Goal: Task Accomplishment & Management: Use online tool/utility

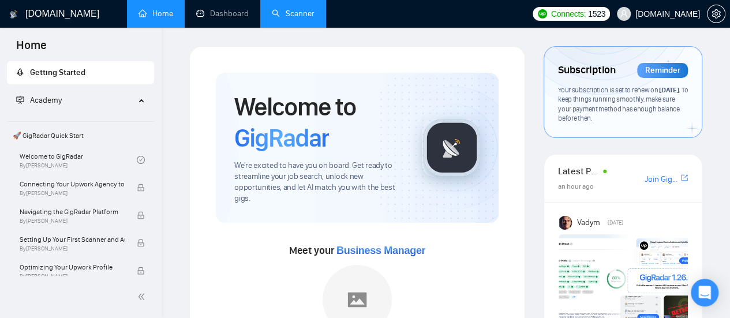
click at [299, 15] on link "Scanner" at bounding box center [293, 14] width 43 height 10
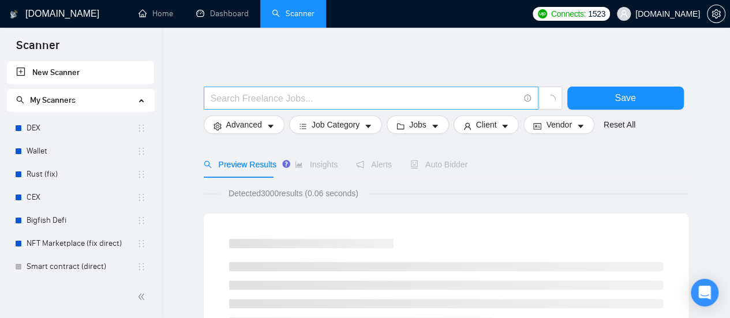
click at [282, 95] on input "text" at bounding box center [365, 98] width 308 height 14
paste input "bookkeeper"
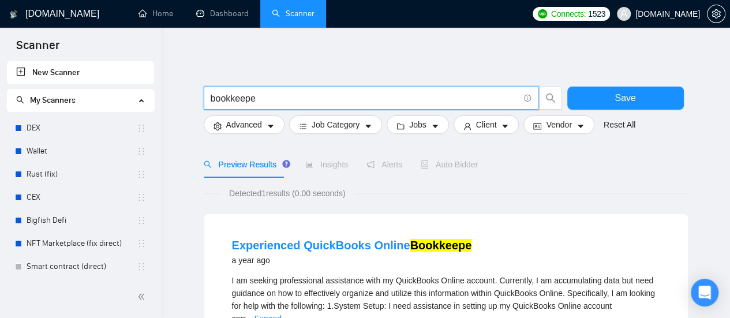
click at [264, 92] on input "bookkeepe" at bounding box center [365, 98] width 308 height 14
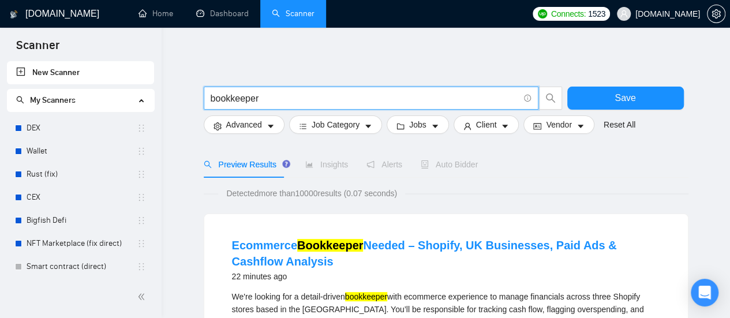
type input "bookkeeper"
drag, startPoint x: 160, startPoint y: 13, endPoint x: 236, endPoint y: 116, distance: 127.6
click at [160, 13] on link "Home" at bounding box center [156, 14] width 35 height 10
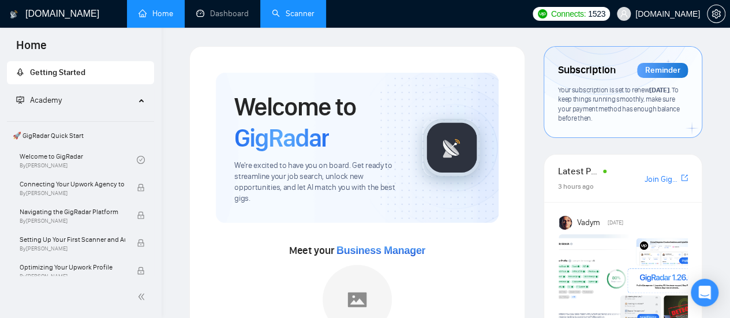
click at [293, 14] on link "Scanner" at bounding box center [293, 14] width 43 height 10
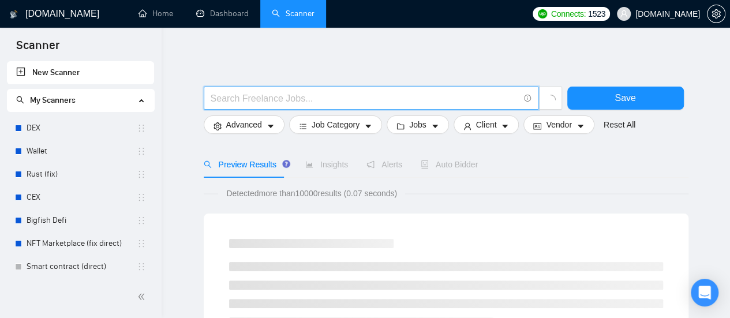
click at [260, 95] on input "text" at bounding box center [365, 98] width 308 height 14
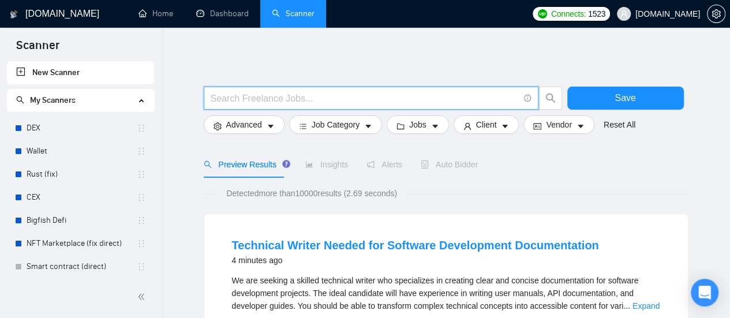
click at [267, 99] on input "text" at bounding box center [365, 98] width 308 height 14
click at [247, 99] on input "text" at bounding box center [365, 98] width 308 height 14
paste input "Bookkeeper"
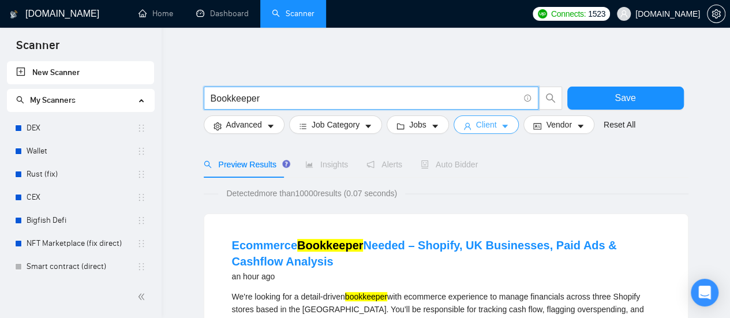
type input "Bookkeeper"
click at [493, 126] on button "Client" at bounding box center [487, 124] width 66 height 18
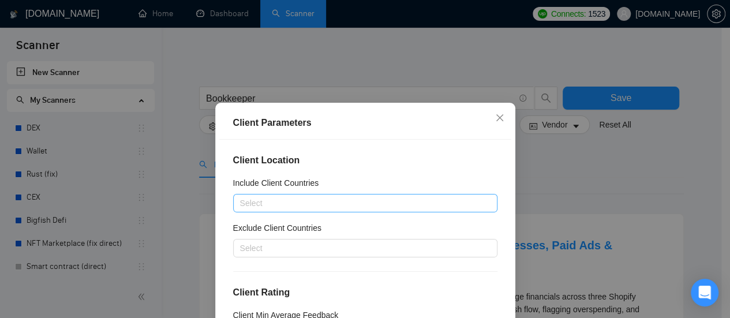
click at [293, 210] on div "Select" at bounding box center [365, 203] width 264 height 18
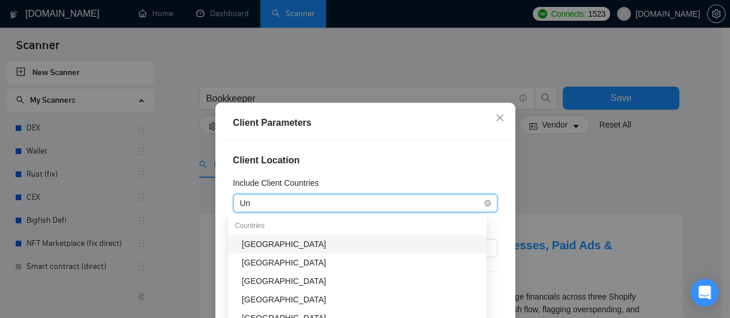
type input "Uni"
click at [304, 243] on div "[GEOGRAPHIC_DATA]" at bounding box center [361, 244] width 238 height 13
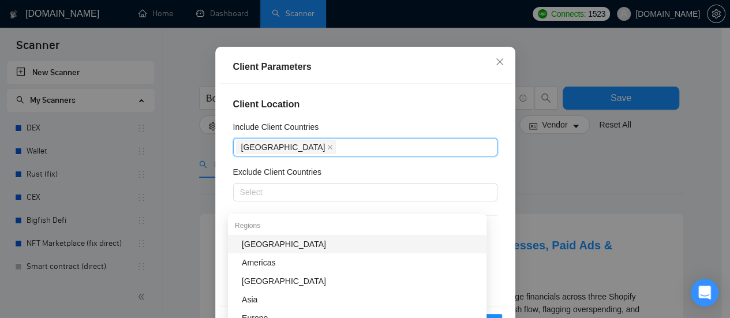
scroll to position [58, 0]
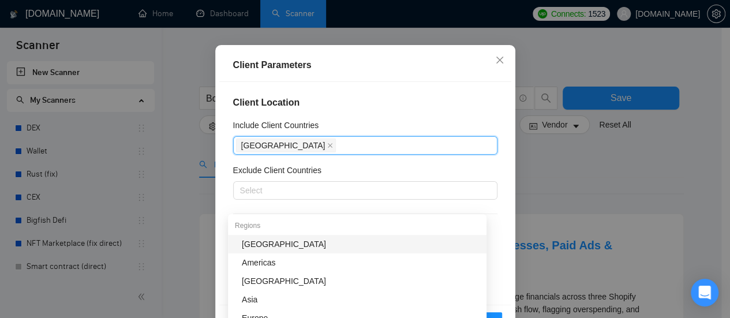
click at [442, 120] on div "Include Client Countries" at bounding box center [365, 127] width 264 height 17
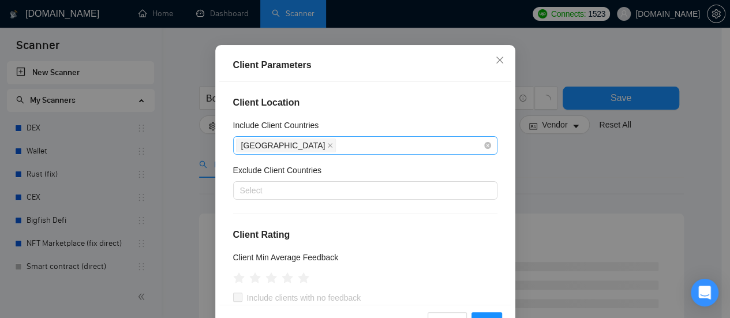
click at [388, 145] on div "[GEOGRAPHIC_DATA]" at bounding box center [359, 145] width 247 height 16
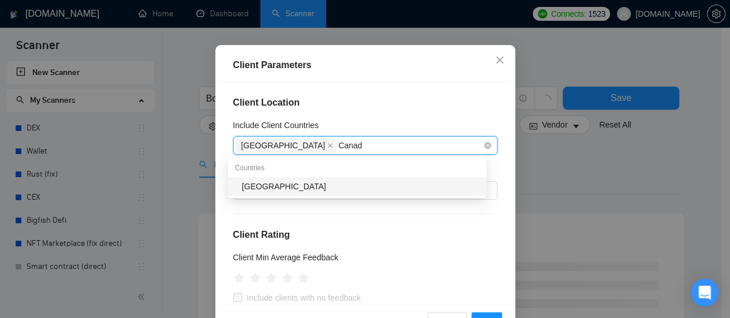
type input "[GEOGRAPHIC_DATA]"
click at [364, 193] on div "[GEOGRAPHIC_DATA]" at bounding box center [357, 186] width 259 height 18
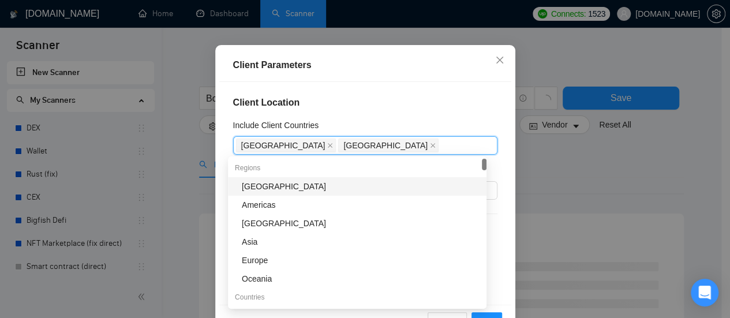
click at [441, 102] on h4 "Client Location" at bounding box center [365, 103] width 264 height 14
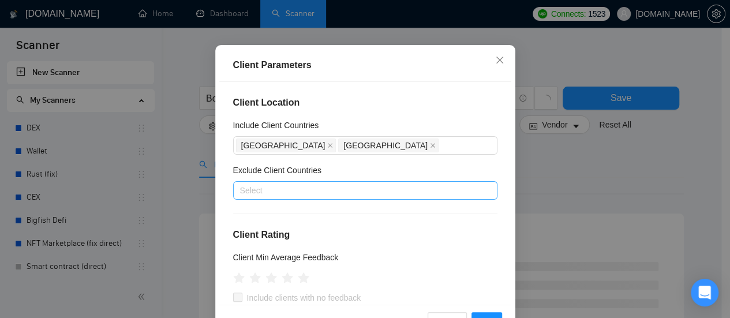
click at [360, 188] on div at bounding box center [359, 191] width 247 height 14
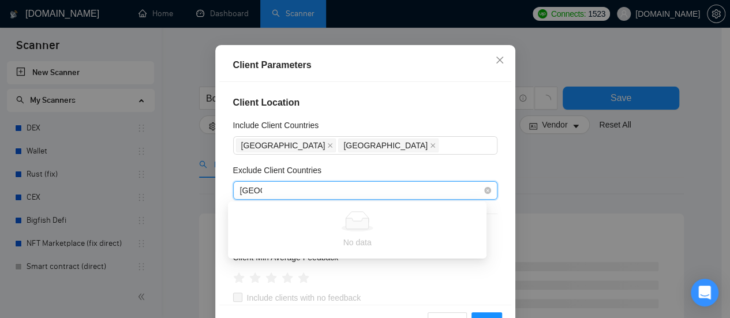
type input "[GEOGRAPHIC_DATA]"
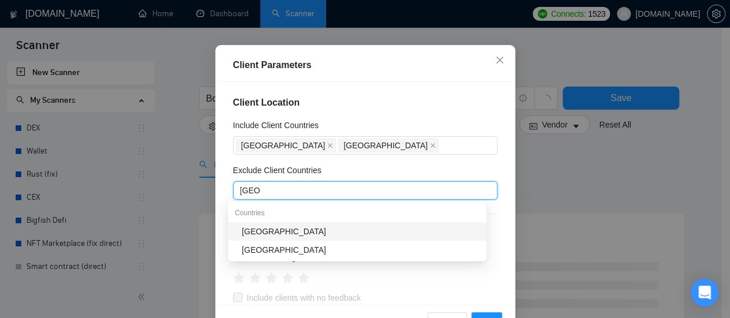
click at [324, 236] on div "[GEOGRAPHIC_DATA]" at bounding box center [361, 231] width 238 height 13
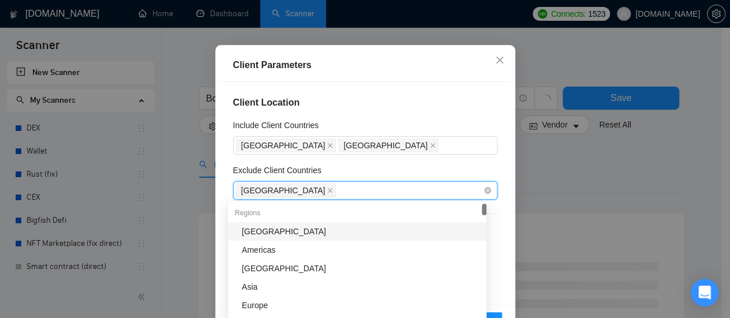
click at [338, 189] on div "[GEOGRAPHIC_DATA]" at bounding box center [359, 190] width 247 height 16
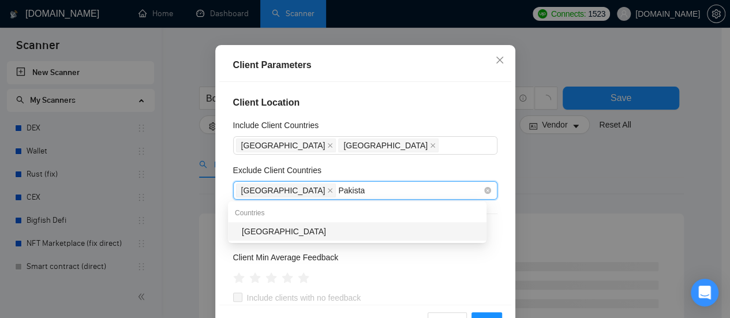
type input "[GEOGRAPHIC_DATA]"
click at [316, 227] on div "[GEOGRAPHIC_DATA]" at bounding box center [361, 231] width 238 height 13
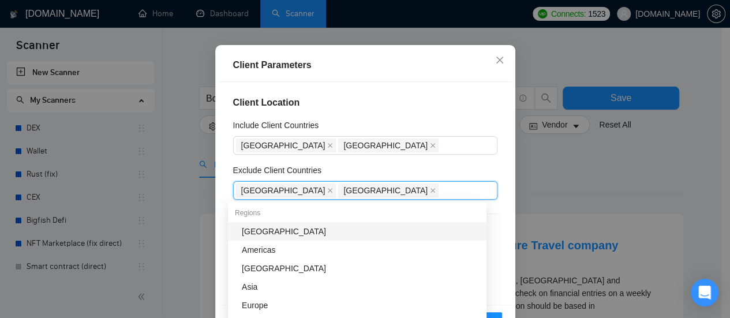
click at [439, 169] on div "Exclude Client Countries" at bounding box center [365, 172] width 264 height 17
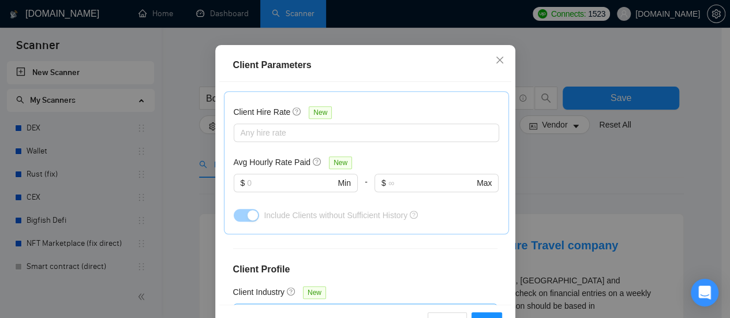
scroll to position [404, 0]
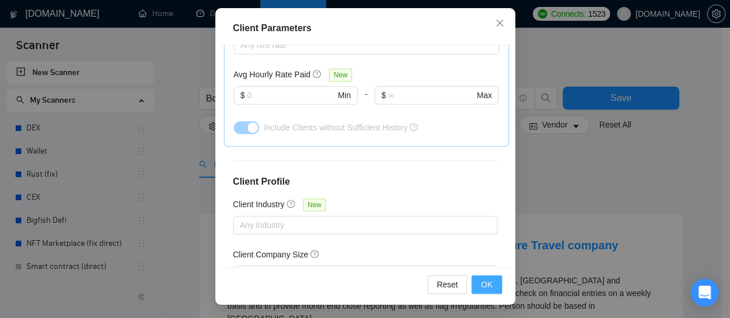
click at [488, 282] on button "OK" at bounding box center [487, 284] width 30 height 18
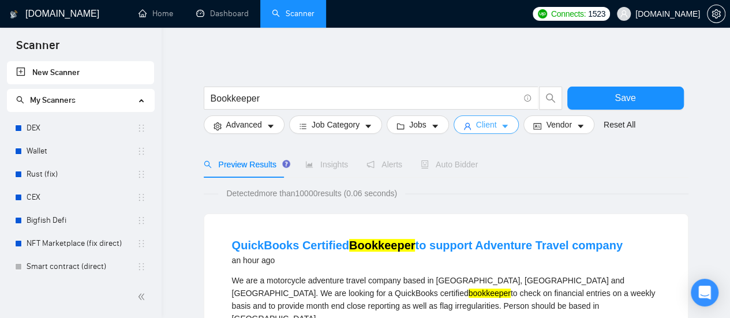
scroll to position [0, 0]
click at [424, 126] on button "Jobs" at bounding box center [418, 124] width 62 height 18
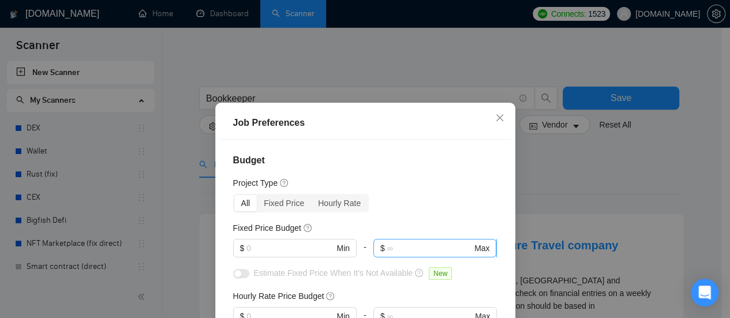
scroll to position [58, 0]
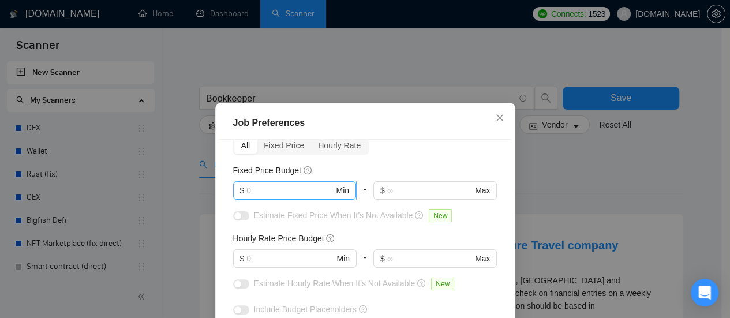
click at [278, 193] on input "text" at bounding box center [290, 190] width 87 height 13
type input "1"
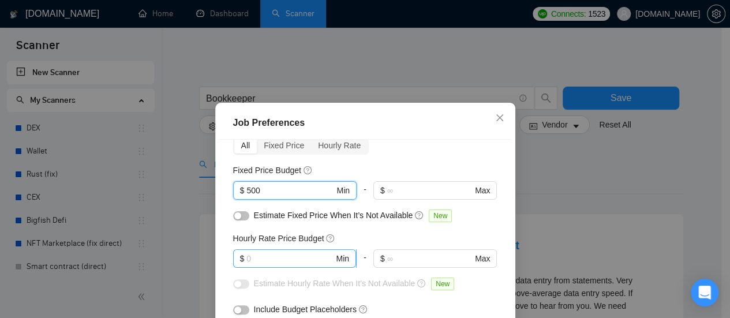
type input "500"
click at [301, 263] on input "text" at bounding box center [290, 258] width 87 height 13
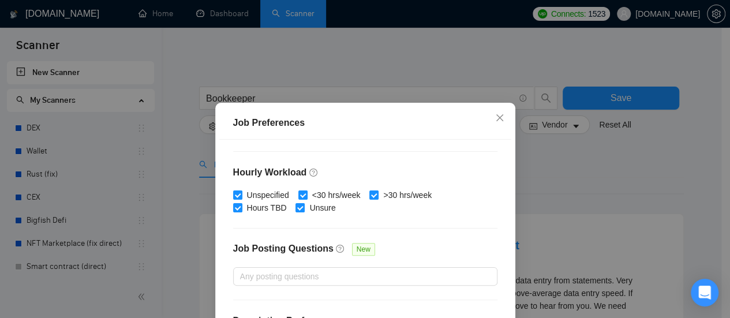
scroll to position [427, 0]
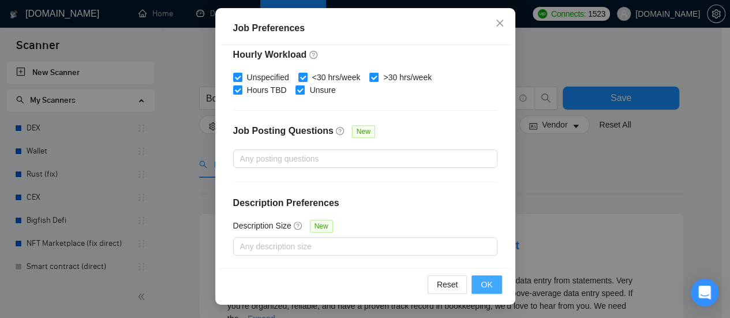
click at [482, 282] on span "OK" at bounding box center [487, 284] width 12 height 13
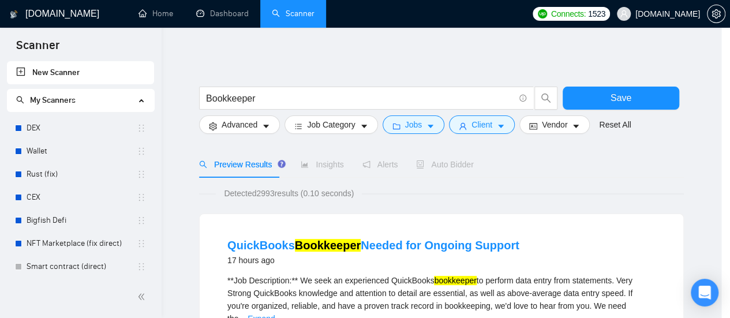
scroll to position [61, 0]
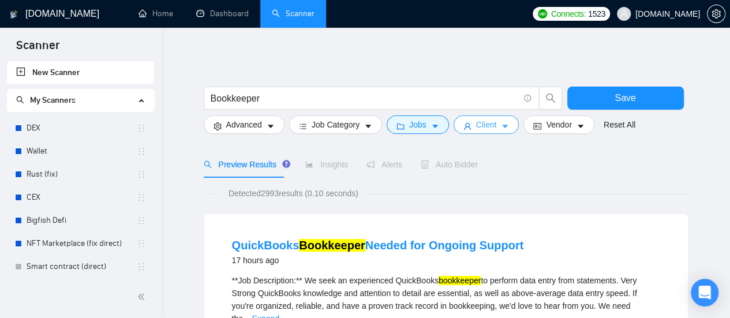
click at [466, 120] on button "Client" at bounding box center [487, 124] width 66 height 18
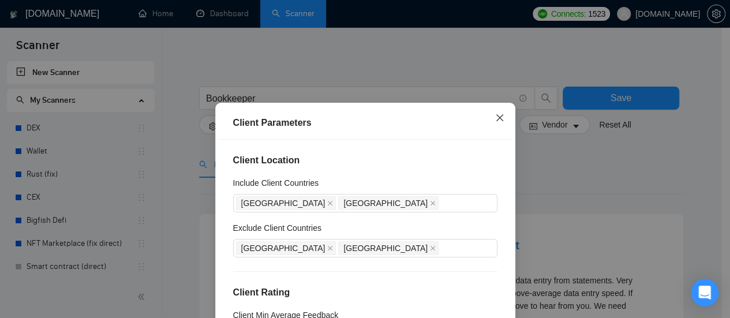
click at [495, 115] on icon "close" at bounding box center [499, 117] width 9 height 9
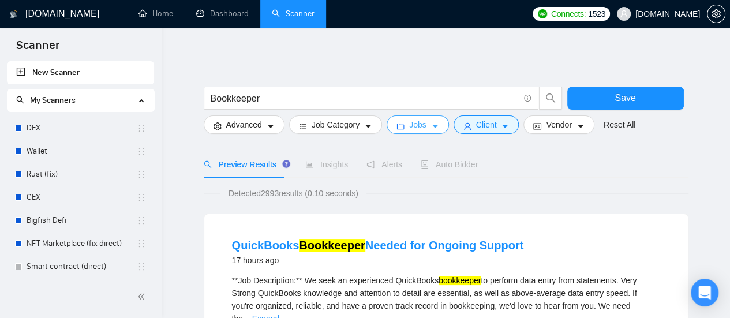
click at [421, 123] on span "Jobs" at bounding box center [417, 124] width 17 height 13
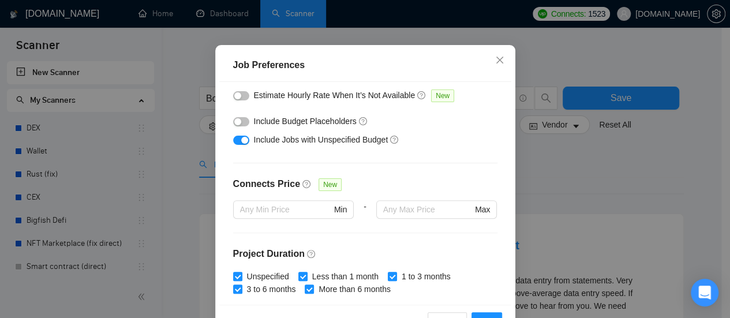
scroll to position [81, 0]
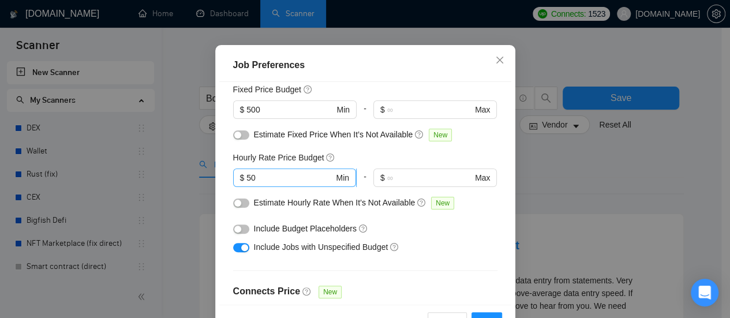
click at [264, 181] on input "50" at bounding box center [290, 177] width 87 height 13
type input "5"
type input "30"
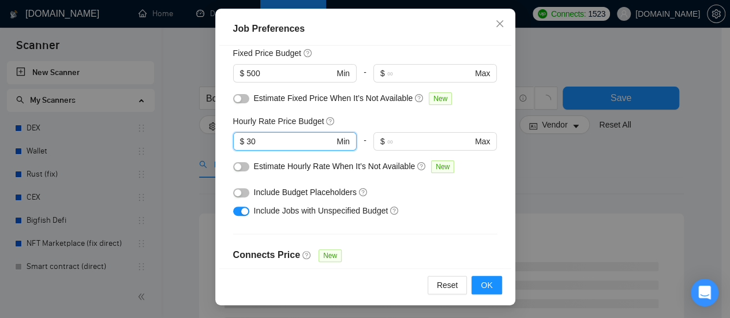
scroll to position [95, 0]
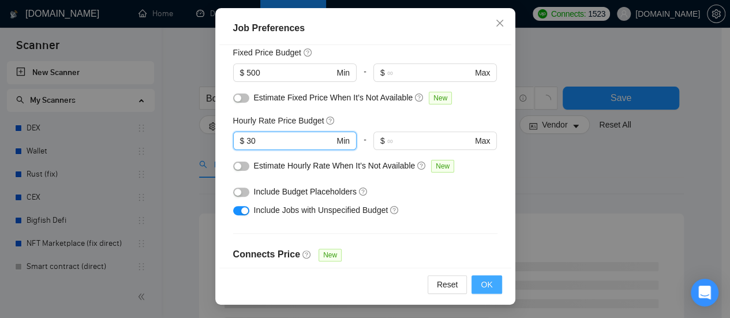
click at [486, 283] on span "OK" at bounding box center [487, 284] width 12 height 13
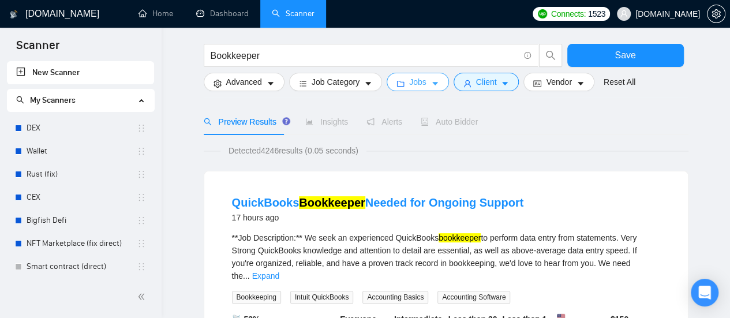
scroll to position [0, 0]
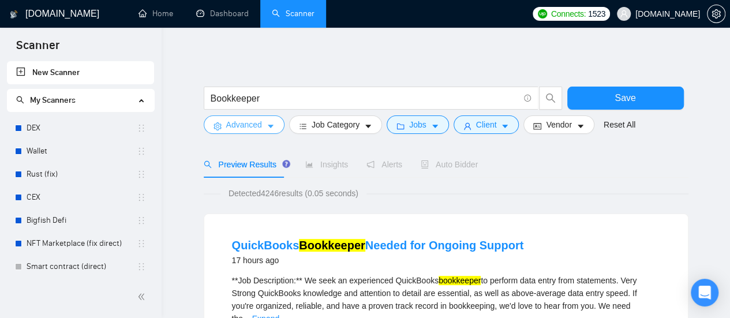
click at [260, 126] on span "Advanced" at bounding box center [244, 124] width 36 height 13
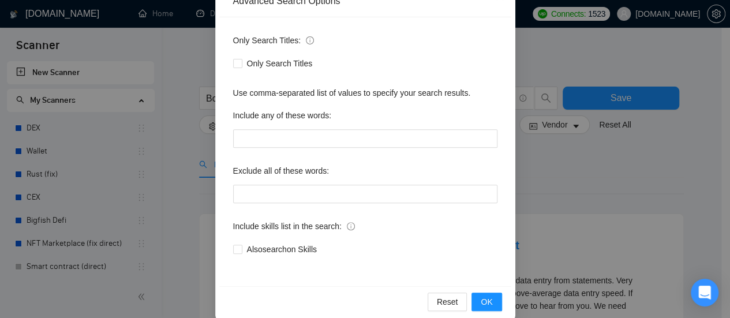
scroll to position [162, 0]
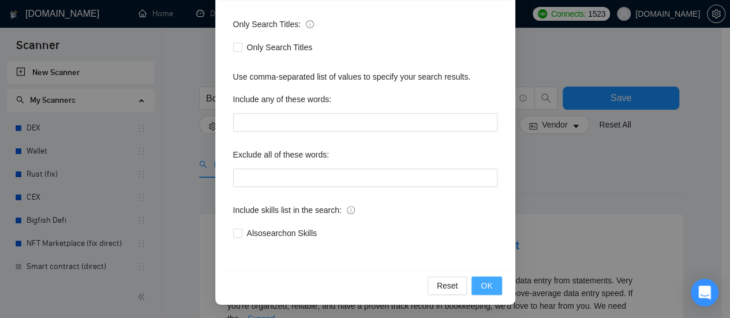
click at [476, 286] on button "OK" at bounding box center [487, 286] width 30 height 18
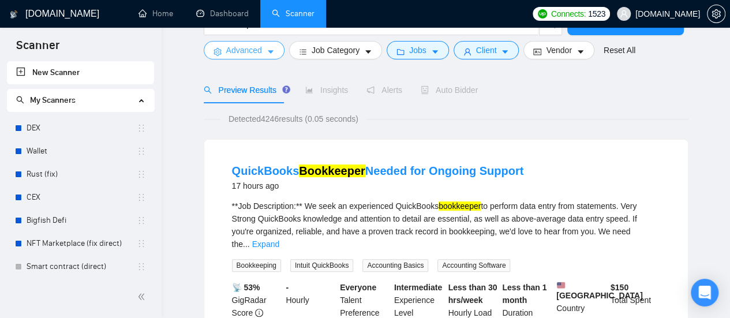
scroll to position [0, 0]
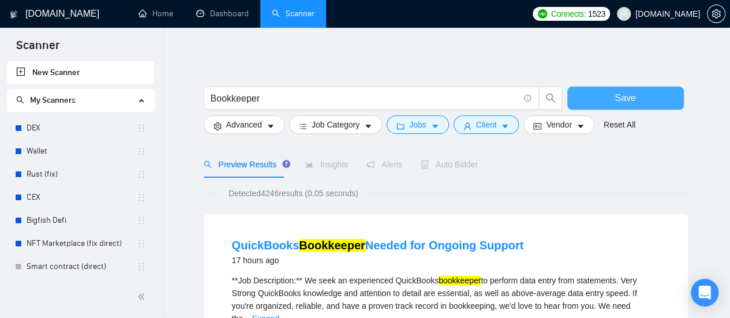
click at [618, 102] on span "Save" at bounding box center [625, 98] width 21 height 14
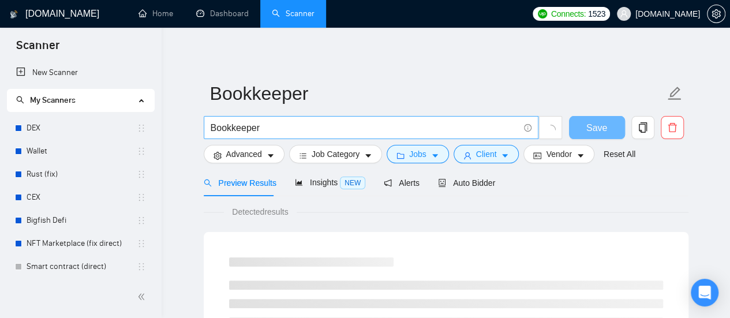
click at [289, 125] on input "Bookkeeper" at bounding box center [365, 128] width 308 height 14
click at [250, 126] on input "Bookkeeper" at bounding box center [365, 128] width 308 height 14
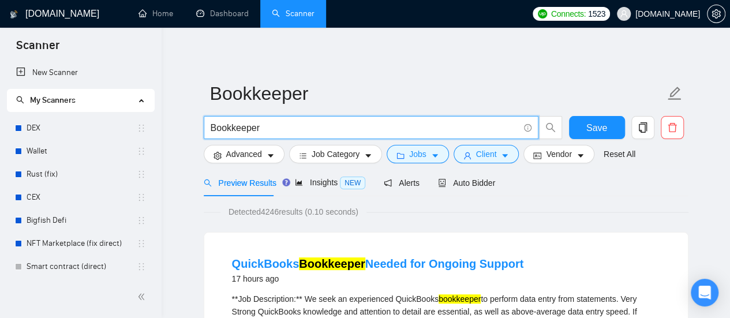
click at [266, 126] on input "Bookkeeper" at bounding box center [365, 128] width 308 height 14
paste input "Sys-Reconciliation"
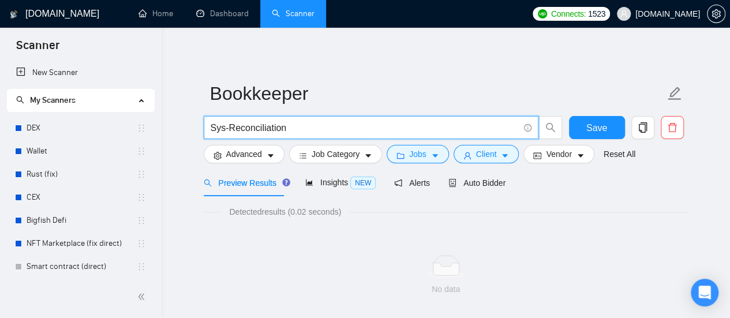
click at [309, 129] on input "Sys-Reconciliation" at bounding box center [365, 128] width 308 height 14
drag, startPoint x: 228, startPoint y: 130, endPoint x: 200, endPoint y: 131, distance: 28.3
click at [200, 130] on main "Bookkeeper Sys-Reconciliation Save Advanced Job Category Jobs Client Vendor Res…" at bounding box center [446, 184] width 532 height 277
type input "Reconciliation"
click at [301, 130] on input "Reconciliation" at bounding box center [365, 128] width 308 height 14
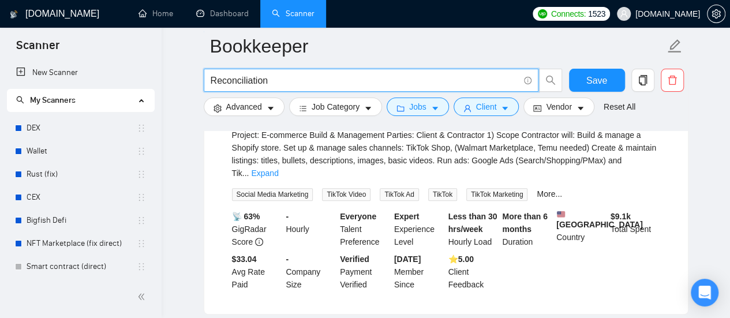
scroll to position [58, 0]
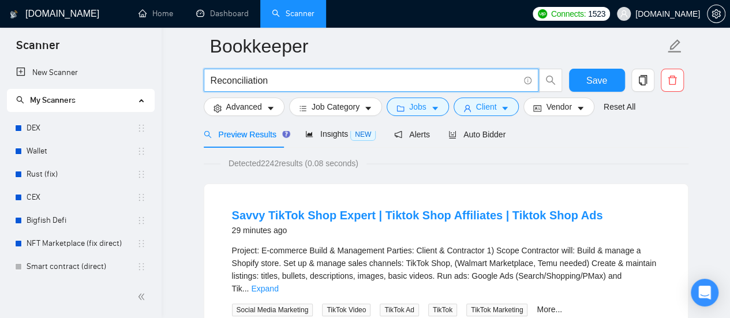
click at [278, 80] on input "Reconciliation" at bounding box center [365, 80] width 308 height 14
paste input "Sys-Reconciliation"
click at [258, 82] on input "System Sys-Reconciliation" at bounding box center [365, 80] width 308 height 14
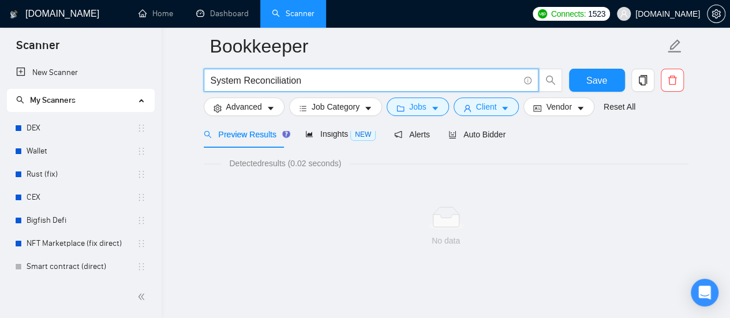
click at [245, 80] on input "System Reconciliation" at bounding box center [365, 80] width 308 height 14
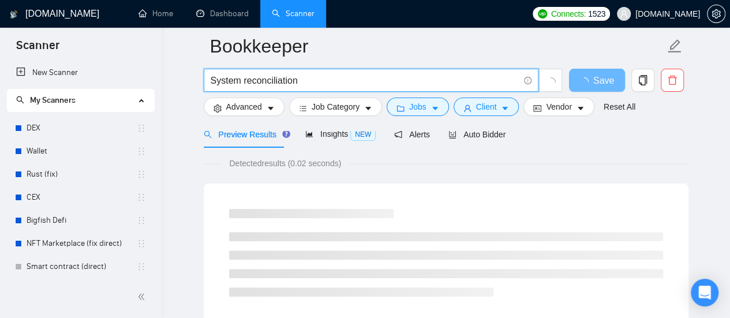
click at [326, 85] on input "System reconciliation" at bounding box center [365, 80] width 308 height 14
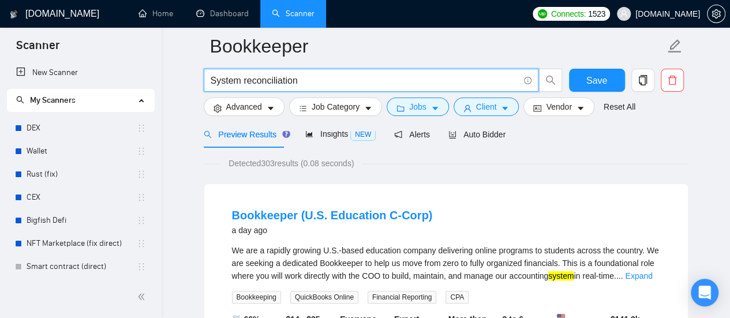
click at [214, 81] on input "System reconciliation" at bounding box center [365, 80] width 308 height 14
click at [323, 81] on input "system reconciliation" at bounding box center [365, 80] width 308 height 14
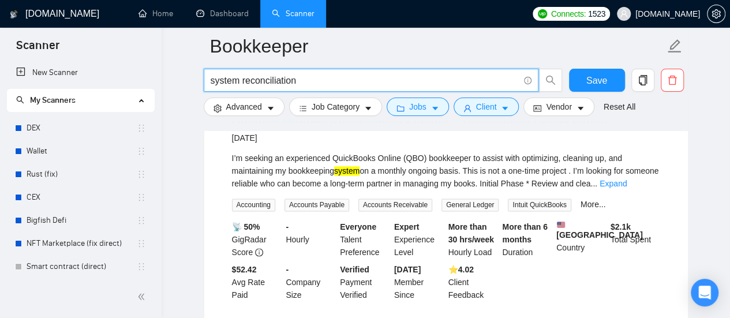
scroll to position [635, 0]
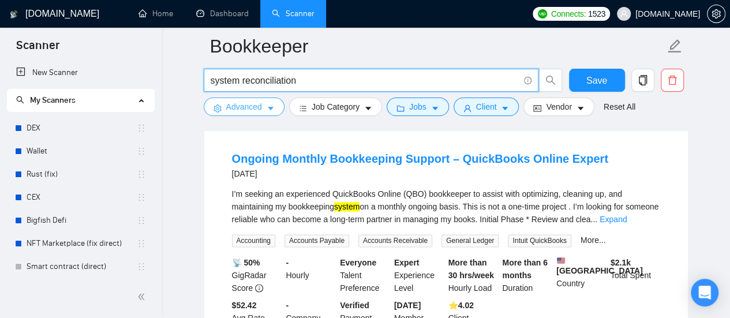
type input "system reconciliation"
click at [268, 111] on icon "caret-down" at bounding box center [271, 109] width 8 height 8
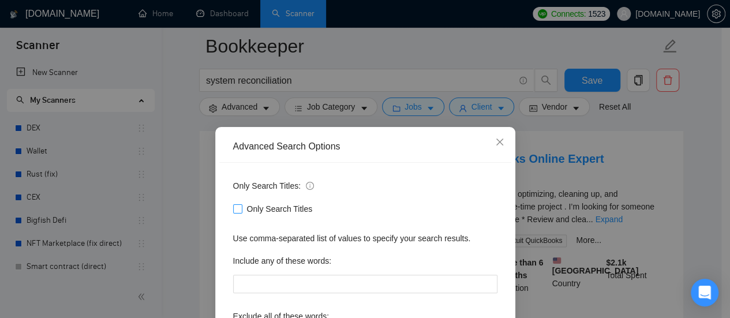
click at [233, 210] on input "Only Search Titles" at bounding box center [237, 208] width 8 height 8
checkbox input "true"
click at [535, 126] on div "Advanced Search Options Only Search Titles: Only Search Titles Use comma-separa…" at bounding box center [365, 159] width 730 height 318
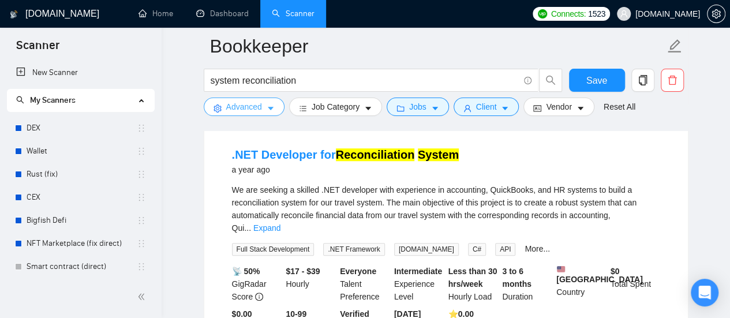
scroll to position [312, 0]
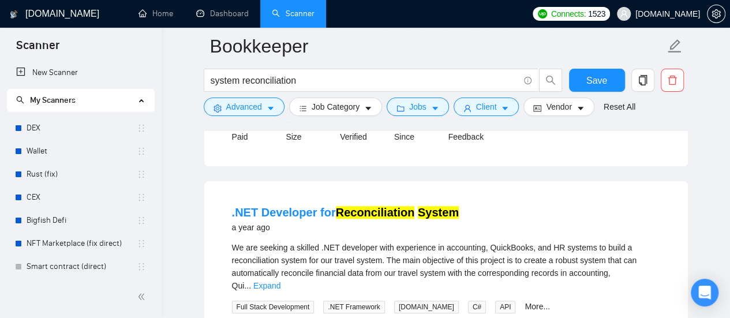
click at [379, 238] on div ".NET Developer for Reconciliation System a year ago" at bounding box center [446, 220] width 428 height 33
click at [372, 232] on div "a year ago" at bounding box center [345, 228] width 227 height 14
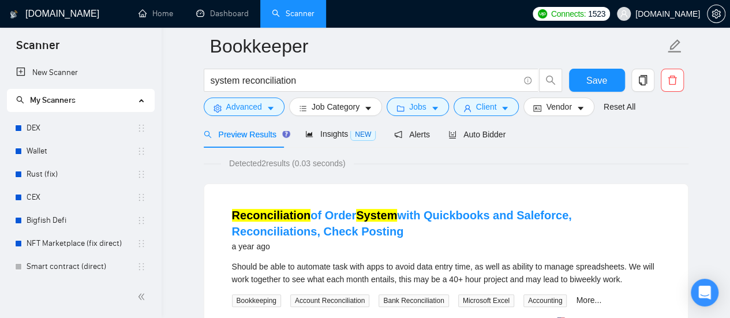
scroll to position [115, 0]
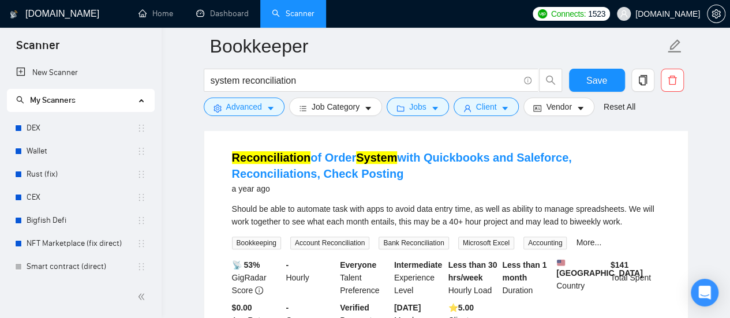
click at [414, 197] on div "Reconciliation of Order System with Quickbooks and Saleforce, Reconciliations, …" at bounding box center [446, 175] width 428 height 50
click at [583, 242] on link "More..." at bounding box center [588, 242] width 25 height 9
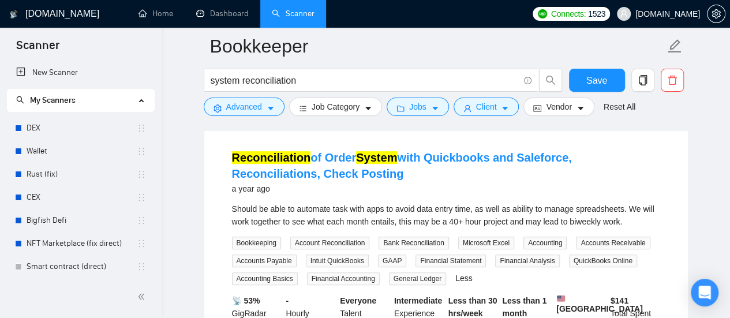
click at [385, 242] on span "Bank Reconciliation" at bounding box center [414, 243] width 70 height 13
drag, startPoint x: 382, startPoint y: 242, endPoint x: 445, endPoint y: 243, distance: 63.5
click at [445, 243] on div "Bank Reconciliation" at bounding box center [415, 242] width 79 height 13
click at [333, 80] on input "system reconciliation" at bounding box center [365, 80] width 308 height 14
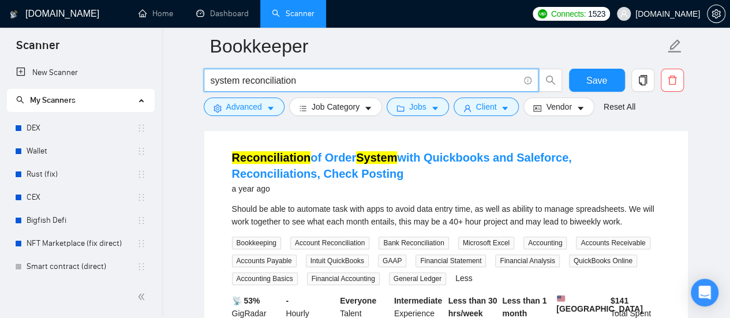
click at [333, 80] on input "system reconciliation" at bounding box center [365, 80] width 308 height 14
click at [322, 80] on input "system reconciliation" at bounding box center [365, 80] width 308 height 14
paste input "Sys-Reconciliation"
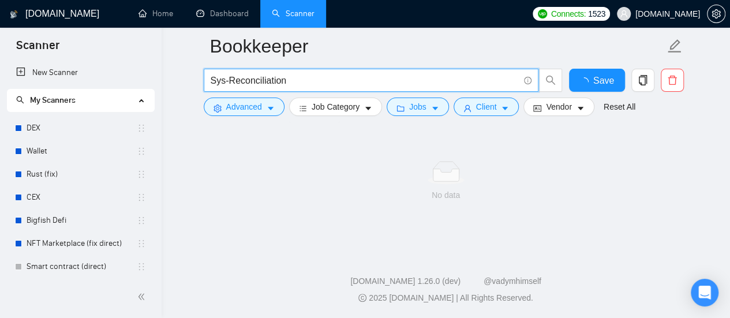
scroll to position [103, 0]
click at [223, 80] on input "Sys-Reconciliation" at bounding box center [365, 80] width 308 height 14
click at [228, 80] on input "Sys-Reconciliation" at bounding box center [365, 80] width 308 height 14
click at [225, 83] on input "Sys-Reconciliation" at bounding box center [365, 80] width 308 height 14
click at [225, 80] on input "Sys-Reconciliation" at bounding box center [365, 80] width 308 height 14
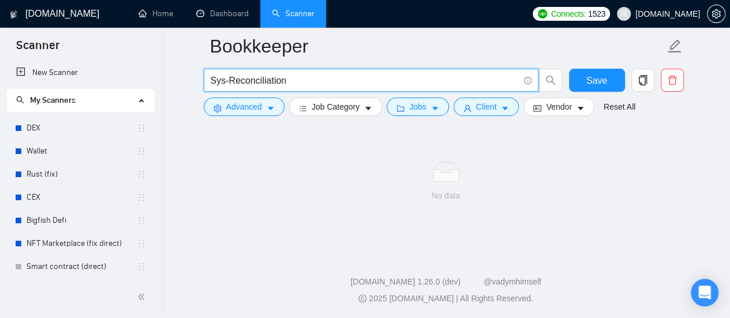
click at [227, 80] on input "Sys-Reconciliation" at bounding box center [365, 80] width 308 height 14
click at [325, 81] on input "Bank Reconciliation" at bounding box center [365, 80] width 308 height 14
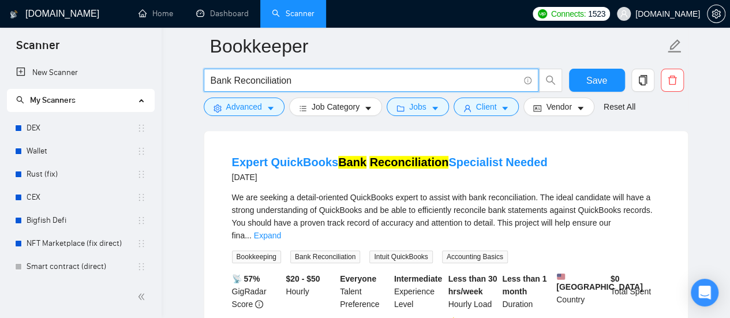
scroll to position [346, 0]
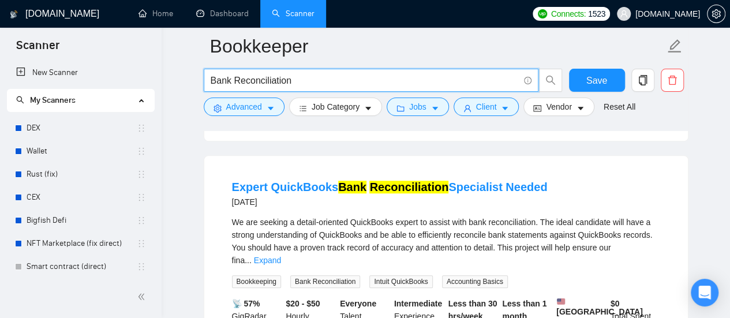
type input "Bank Reconciliation"
click at [332, 195] on div "[DATE]" at bounding box center [390, 202] width 316 height 14
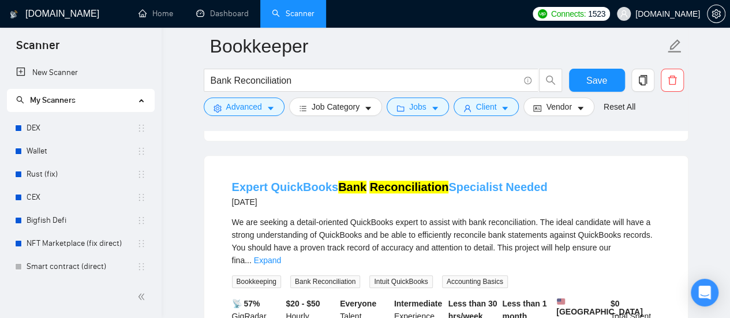
click at [285, 181] on link "Expert QuickBooks Bank Reconciliation Specialist Needed" at bounding box center [390, 187] width 316 height 13
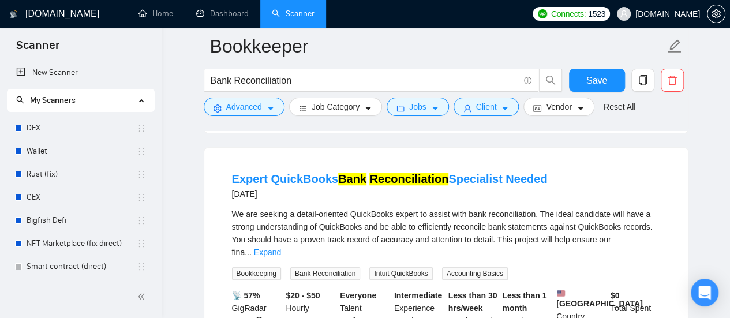
scroll to position [404, 0]
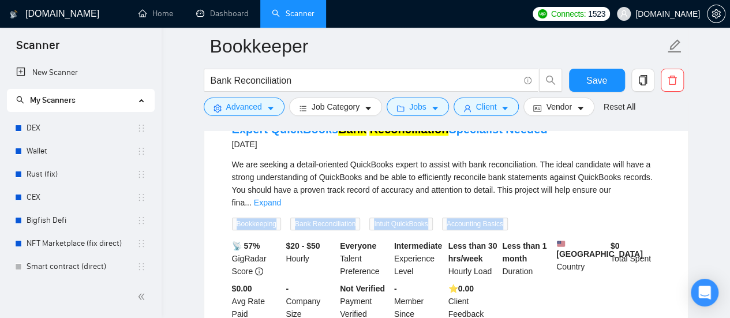
drag, startPoint x: 236, startPoint y: 197, endPoint x: 501, endPoint y: 196, distance: 265.6
click at [501, 217] on div "Bookkeeping Bank Reconciliation Intuit QuickBooks Accounting Basics" at bounding box center [372, 223] width 285 height 13
copy div "Bookkeeping Bank Reconciliation Intuit QuickBooks Accounting Basics"
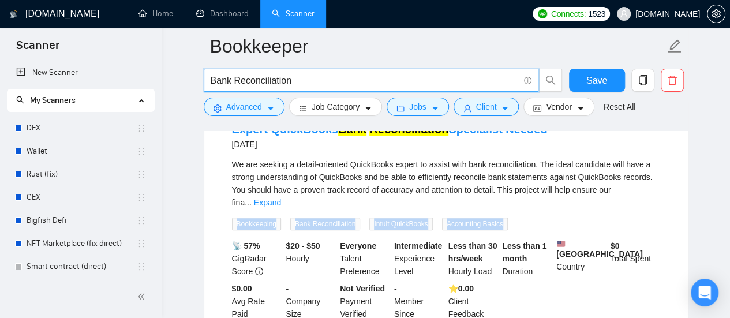
click at [315, 83] on input "Bank Reconciliation" at bounding box center [365, 80] width 308 height 14
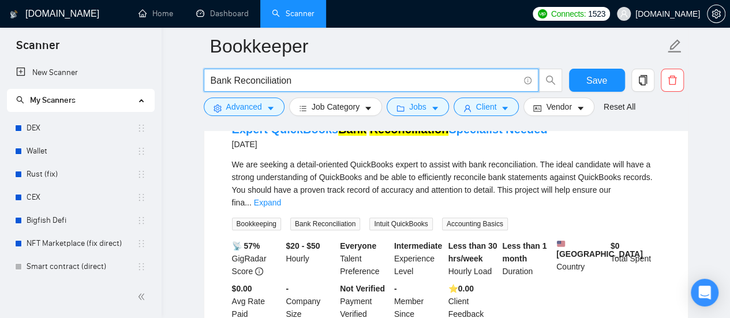
click at [315, 83] on input "Bank Reconciliation" at bounding box center [365, 80] width 308 height 14
paste input "Bookkeeper"
type input "bookkeeper"
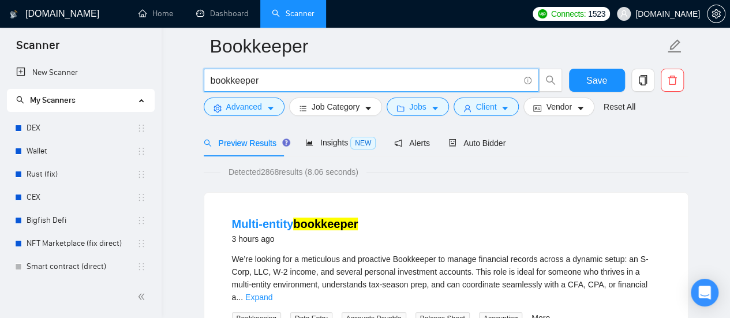
scroll to position [58, 0]
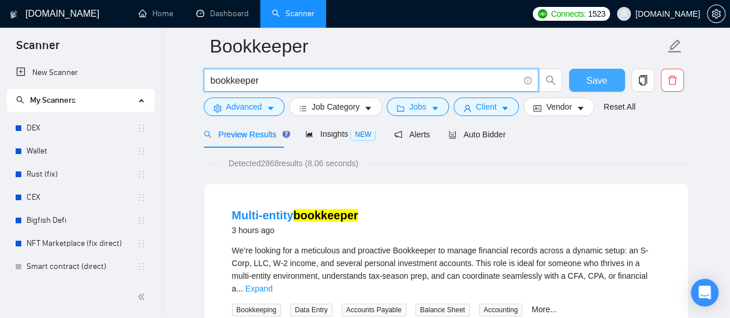
click at [588, 86] on span "Save" at bounding box center [597, 80] width 21 height 14
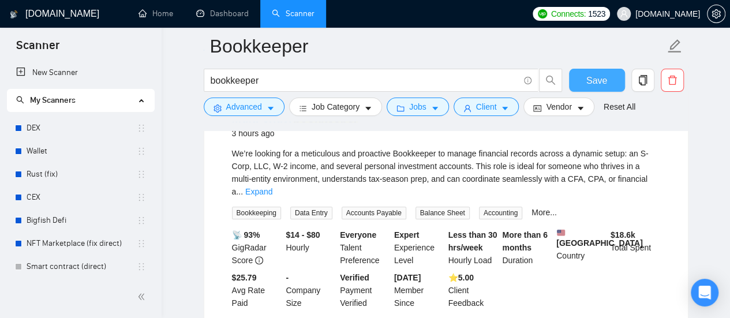
scroll to position [173, 0]
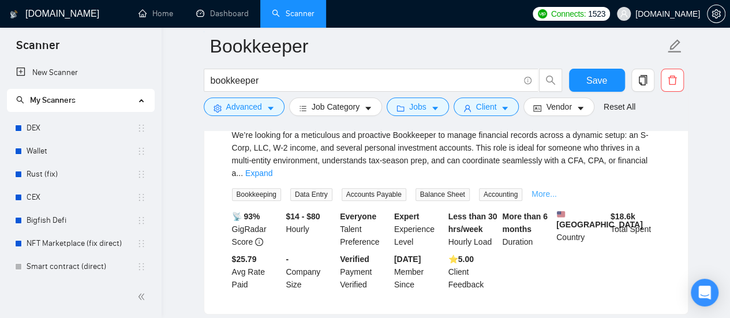
click at [538, 189] on link "More..." at bounding box center [544, 193] width 25 height 9
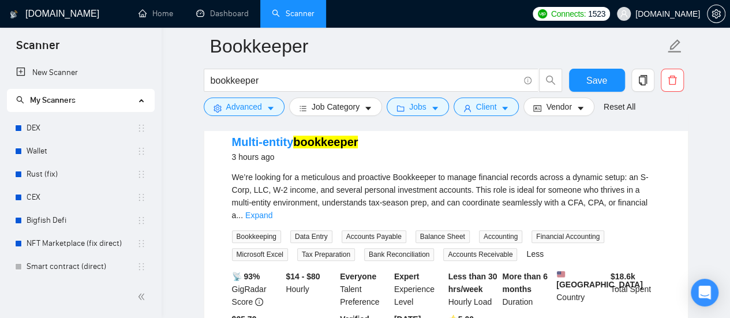
scroll to position [115, 0]
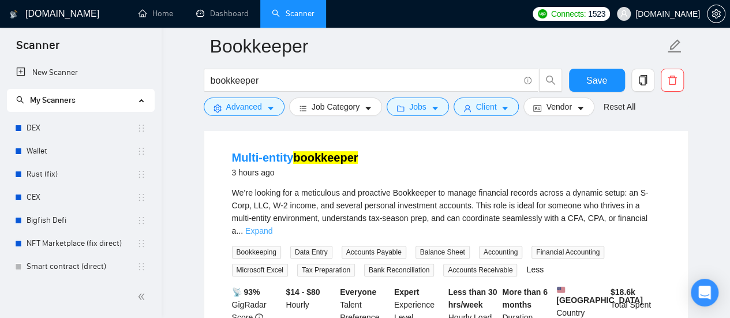
click at [273, 226] on link "Expand" at bounding box center [258, 230] width 27 height 9
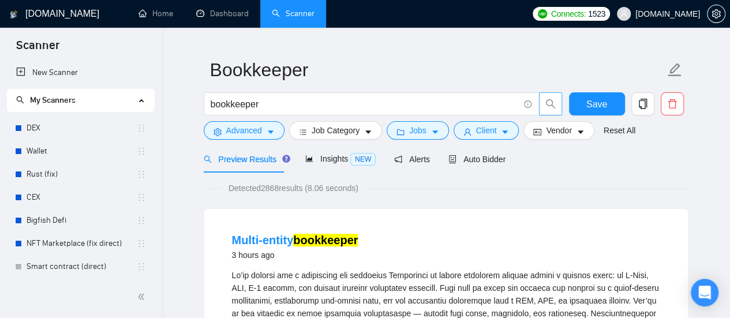
scroll to position [0, 0]
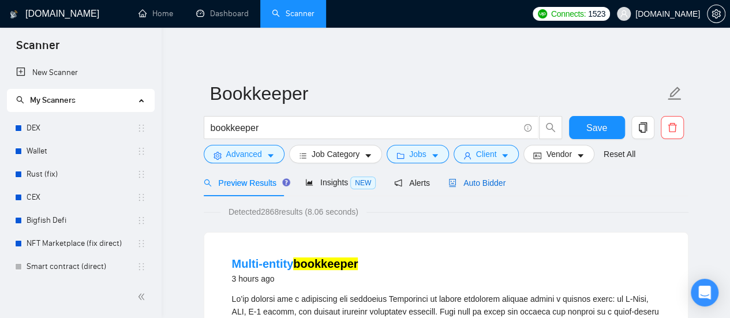
click at [482, 185] on span "Auto Bidder" at bounding box center [477, 182] width 57 height 9
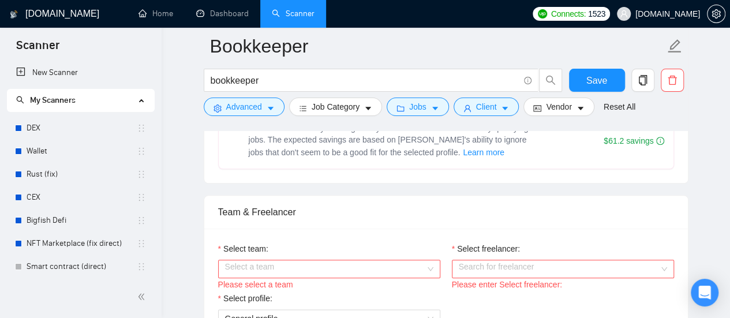
scroll to position [577, 0]
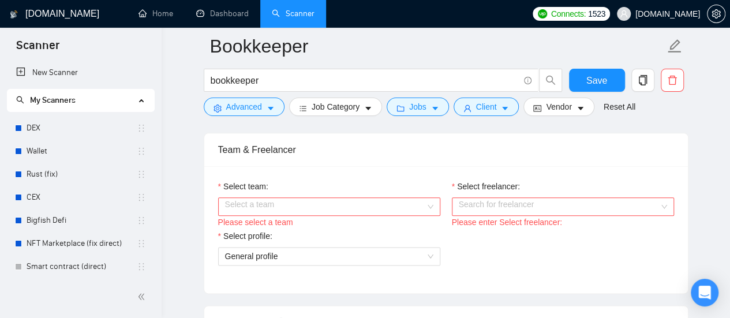
click at [374, 203] on input "Select team:" at bounding box center [325, 206] width 200 height 17
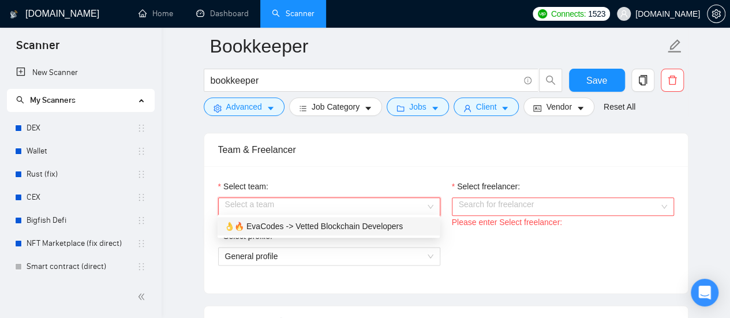
click at [299, 227] on div "👌🔥 EvaCodes -> Vetted Blockchain Developers" at bounding box center [329, 226] width 208 height 13
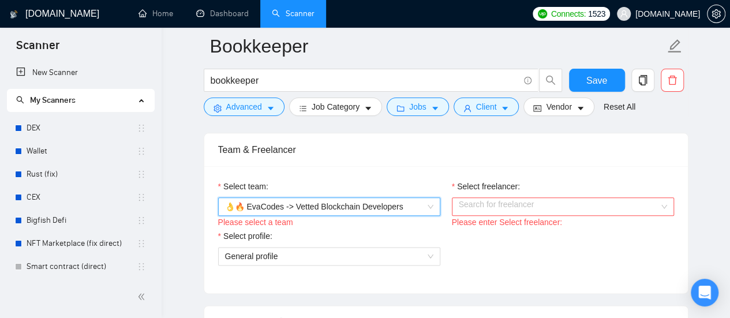
click at [516, 203] on input "Select freelancer:" at bounding box center [559, 206] width 200 height 17
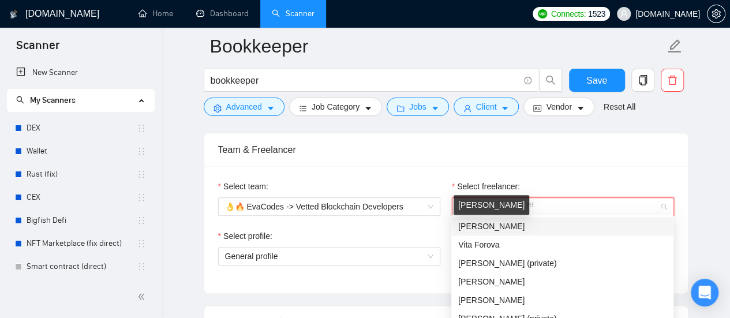
click at [502, 231] on span "[PERSON_NAME]" at bounding box center [491, 226] width 66 height 9
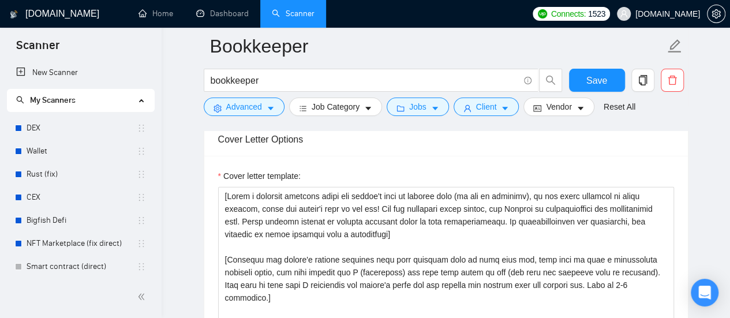
scroll to position [1270, 0]
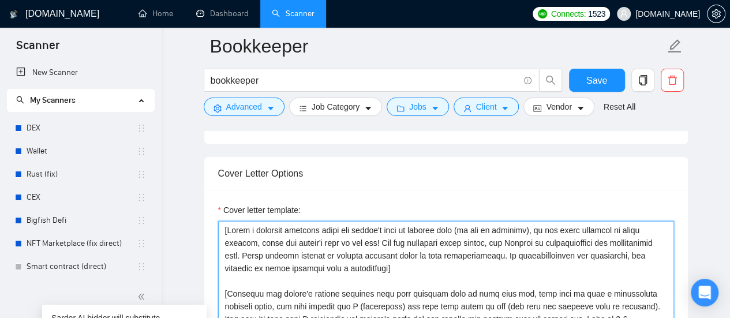
drag, startPoint x: 222, startPoint y: 227, endPoint x: 227, endPoint y: 228, distance: 5.8
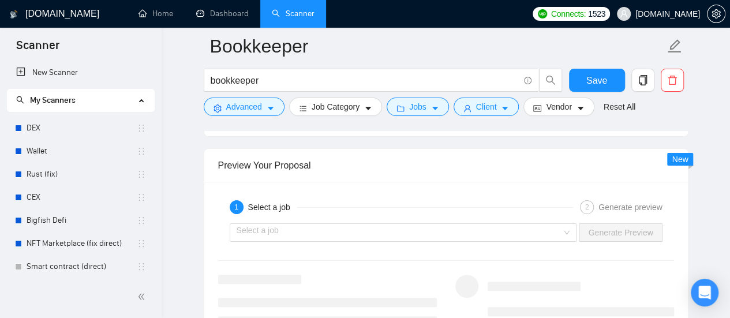
scroll to position [2252, 0]
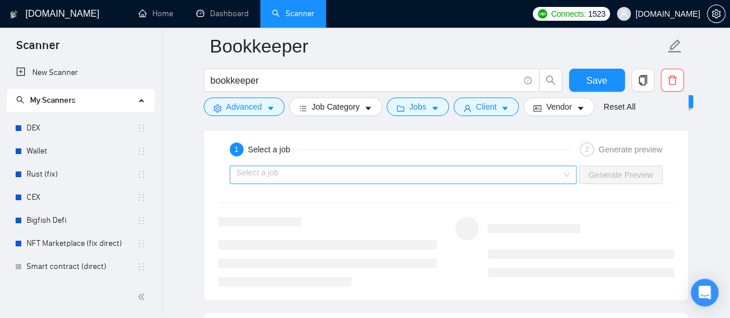
click at [364, 169] on input "search" at bounding box center [400, 174] width 326 height 17
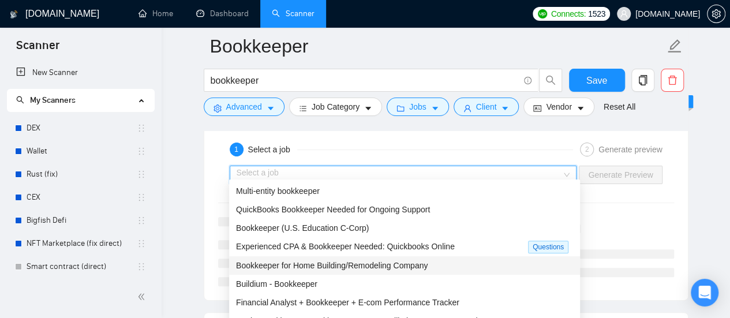
click at [300, 269] on span "Bookkeeper for Home Building/Remodeling Company" at bounding box center [332, 265] width 192 height 9
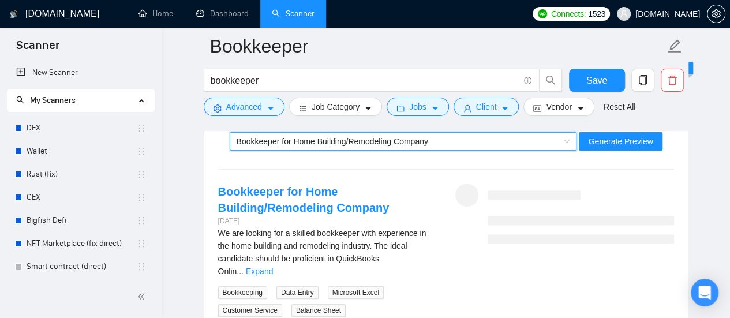
scroll to position [2309, 0]
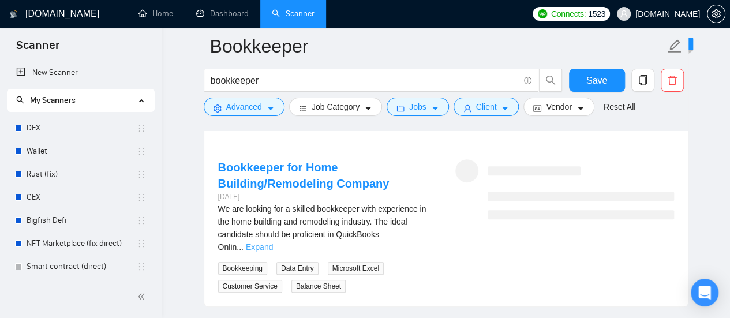
click at [273, 242] on link "Expand" at bounding box center [259, 246] width 27 height 9
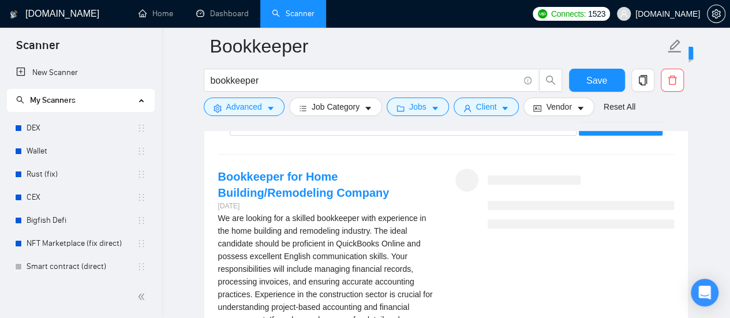
scroll to position [2252, 0]
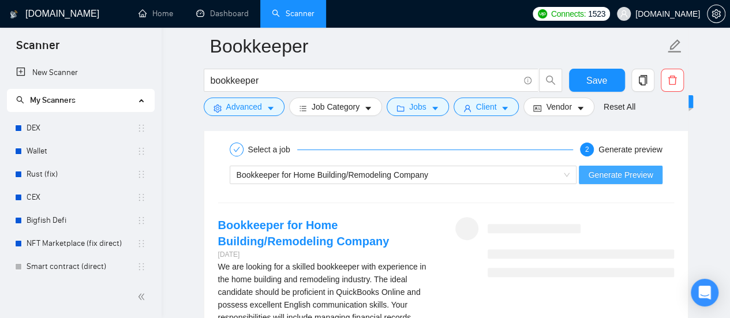
click at [620, 169] on span "Generate Preview" at bounding box center [620, 175] width 65 height 13
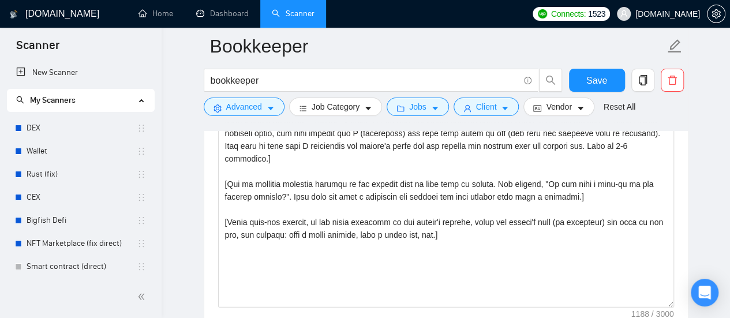
scroll to position [1328, 0]
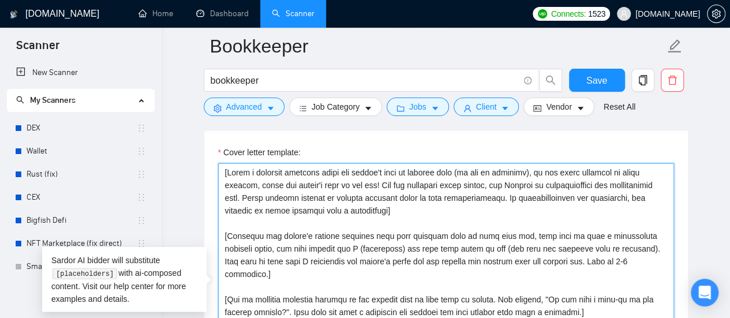
drag, startPoint x: 222, startPoint y: 171, endPoint x: 229, endPoint y: 171, distance: 6.9
click at [229, 171] on textarea "Cover letter template:" at bounding box center [446, 293] width 456 height 260
click at [373, 188] on textarea "Cover letter template:" at bounding box center [446, 293] width 456 height 260
click at [365, 242] on textarea "Cover letter template:" at bounding box center [446, 293] width 456 height 260
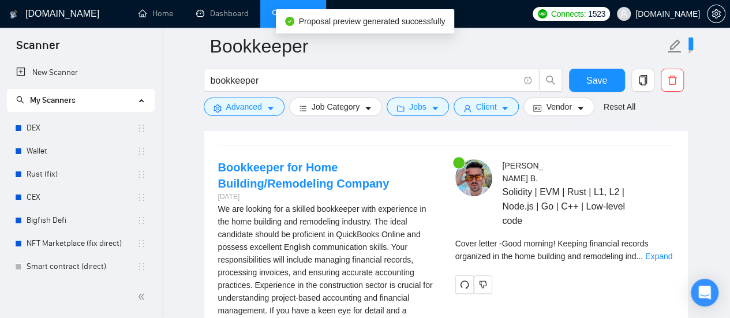
scroll to position [2252, 0]
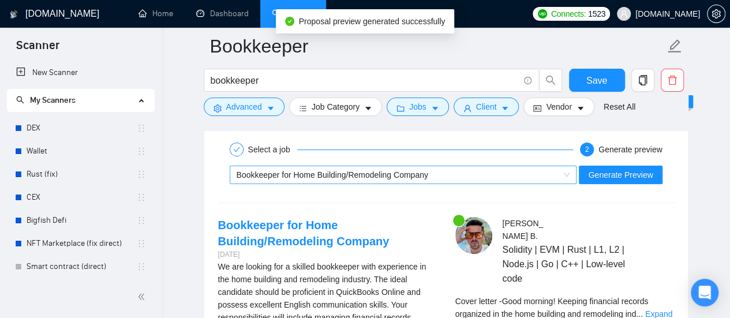
click at [337, 175] on div "Bookkeeper for Home Building/Remodeling Company" at bounding box center [398, 174] width 323 height 17
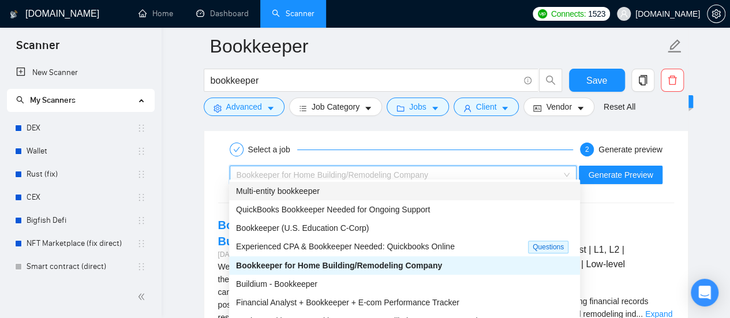
click at [211, 180] on div "Select a job 2 Generate preview Bookkeeper for Home Building/Remodeling Company…" at bounding box center [446, 283] width 484 height 318
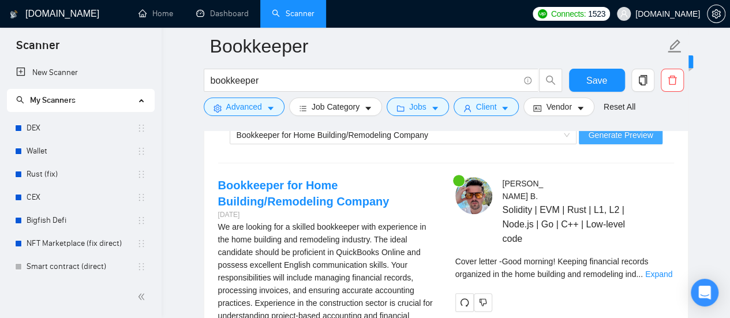
scroll to position [2309, 0]
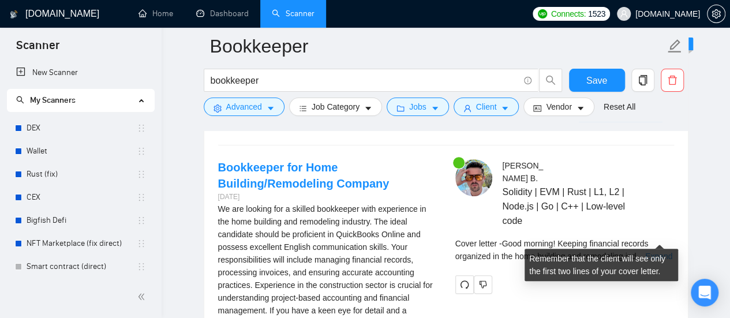
click at [657, 252] on link "Expand" at bounding box center [659, 256] width 27 height 9
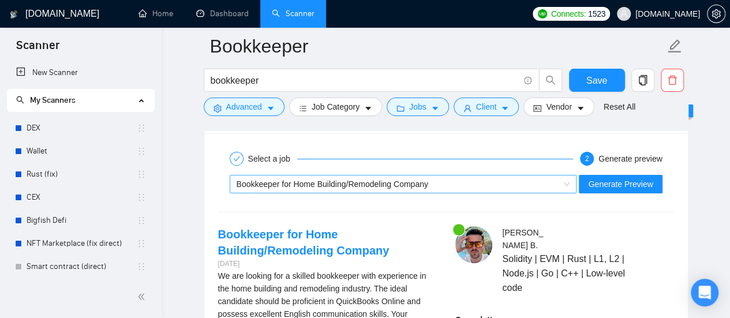
scroll to position [2194, 0]
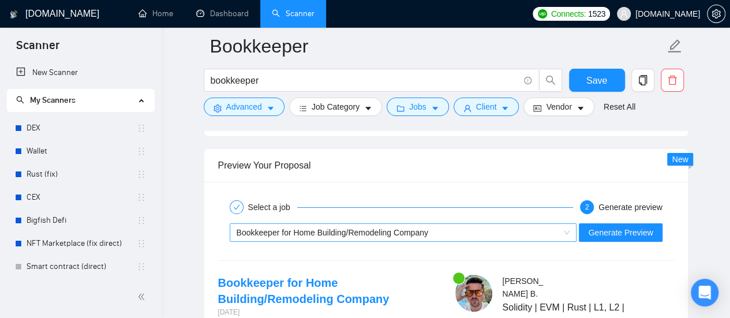
click at [415, 228] on span "Bookkeeper for Home Building/Remodeling Company" at bounding box center [333, 232] width 192 height 9
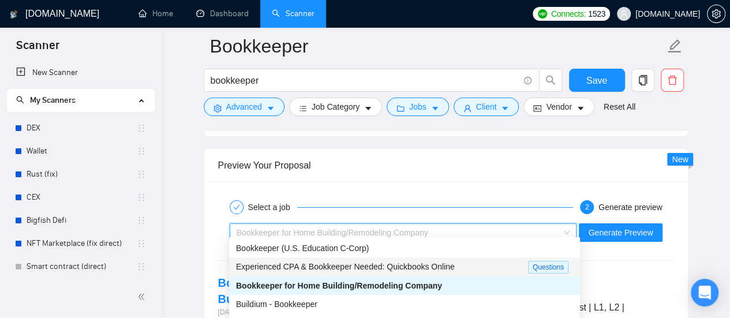
scroll to position [2252, 0]
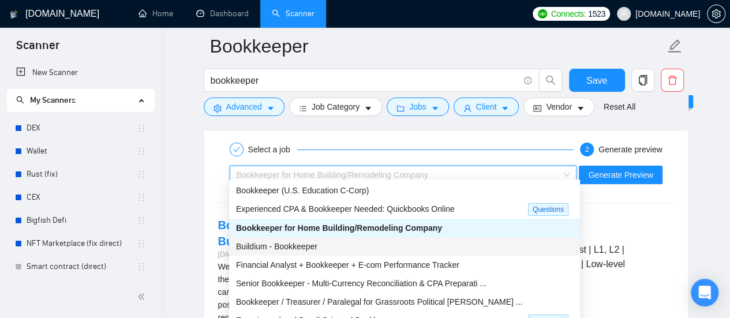
click at [297, 251] on span "Buildium - Bookkeeper" at bounding box center [276, 246] width 81 height 9
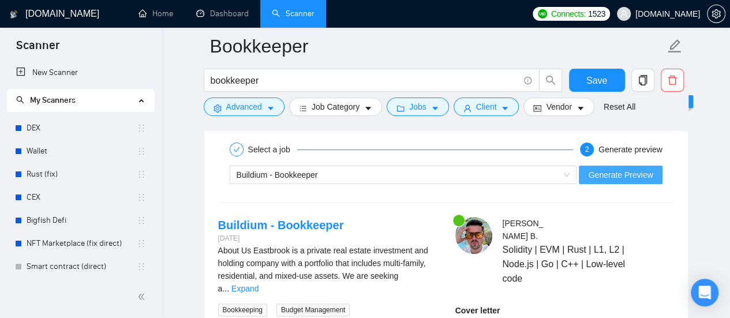
click at [612, 169] on span "Generate Preview" at bounding box center [620, 175] width 65 height 13
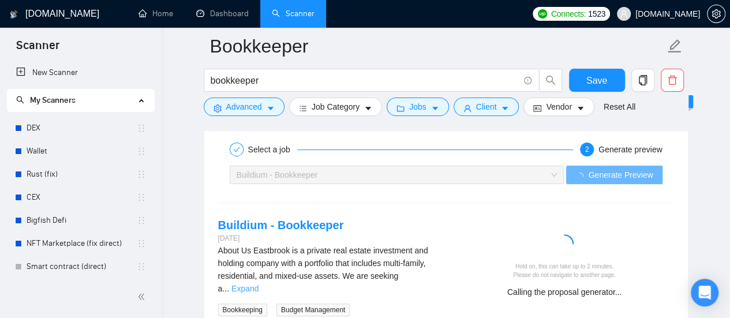
click at [259, 284] on link "Expand" at bounding box center [245, 288] width 27 height 9
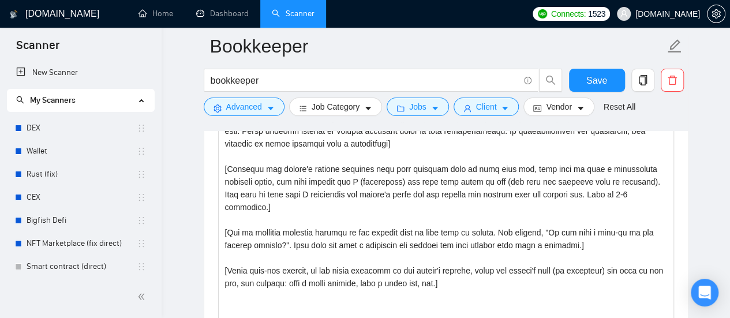
scroll to position [1386, 0]
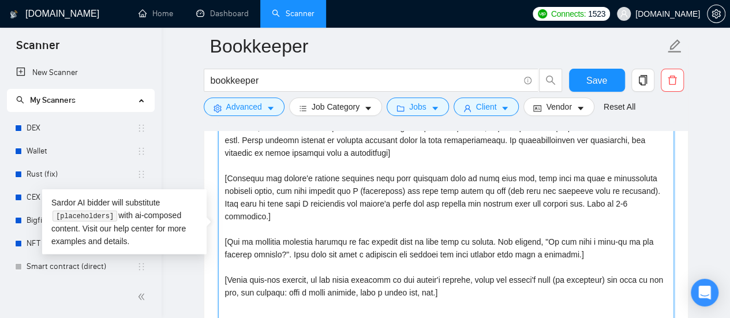
drag, startPoint x: 304, startPoint y: 278, endPoint x: 218, endPoint y: 260, distance: 87.2
click at [218, 260] on textarea "Cover letter template:" at bounding box center [446, 236] width 456 height 260
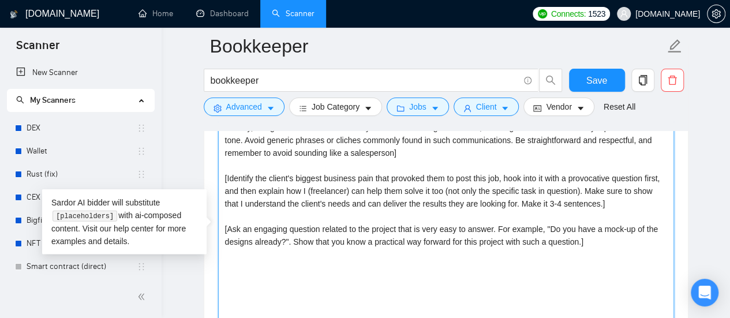
type textarea "[Write a personal greeting using the client's name or company name (if any is p…"
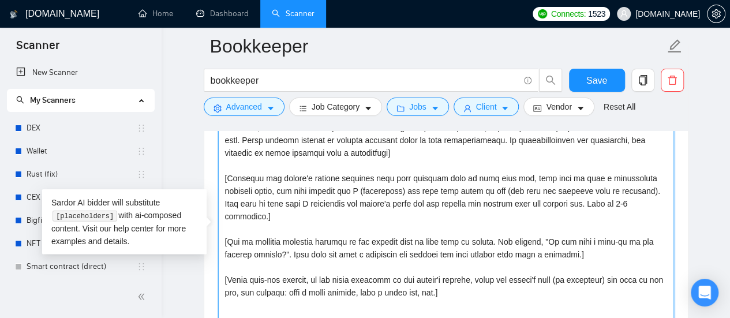
click at [524, 283] on textarea "Cover letter template:" at bounding box center [446, 236] width 456 height 260
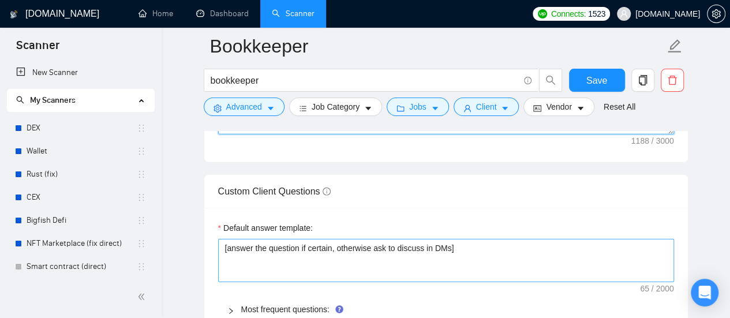
scroll to position [1674, 0]
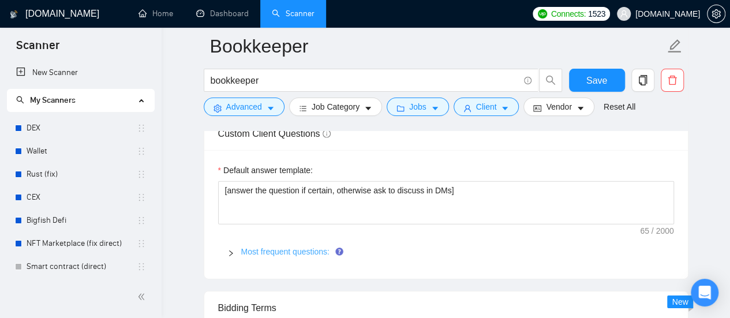
click at [304, 247] on link "Most frequent questions:" at bounding box center [285, 251] width 88 height 9
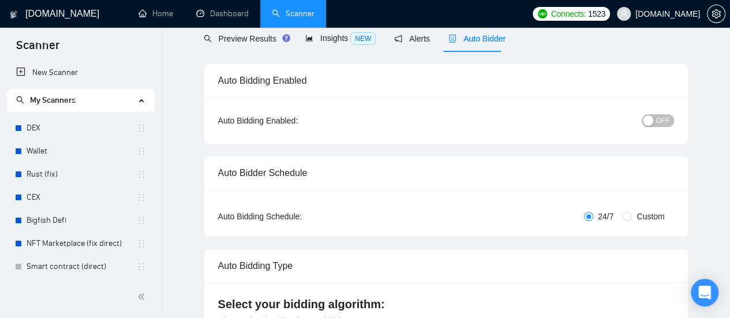
scroll to position [0, 0]
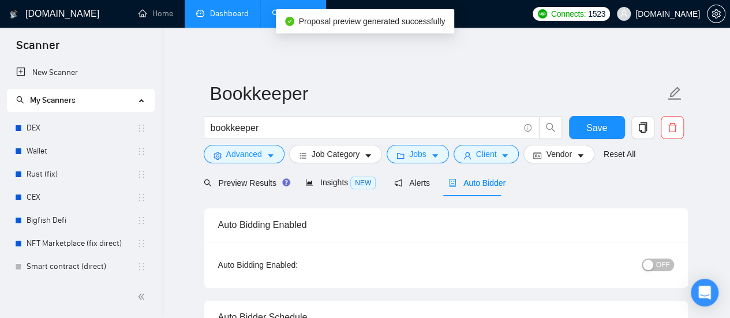
click at [224, 18] on link "Dashboard" at bounding box center [222, 14] width 53 height 10
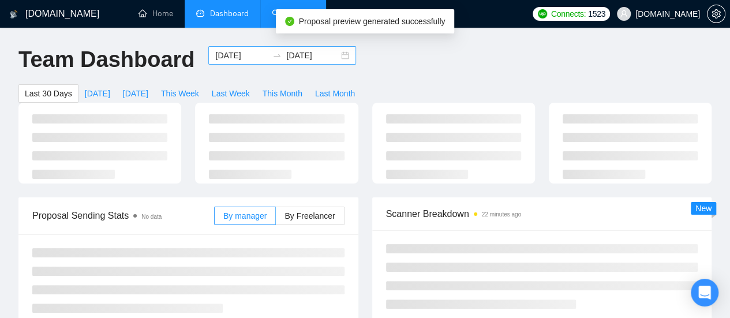
type input "[DATE]"
click at [222, 56] on input "[DATE]" at bounding box center [241, 55] width 53 height 13
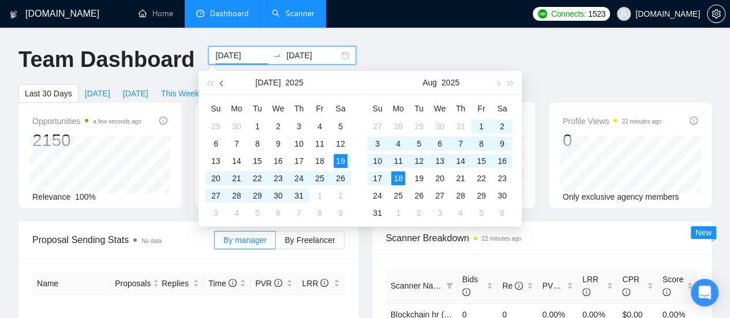
click at [227, 87] on button "button" at bounding box center [222, 82] width 13 height 23
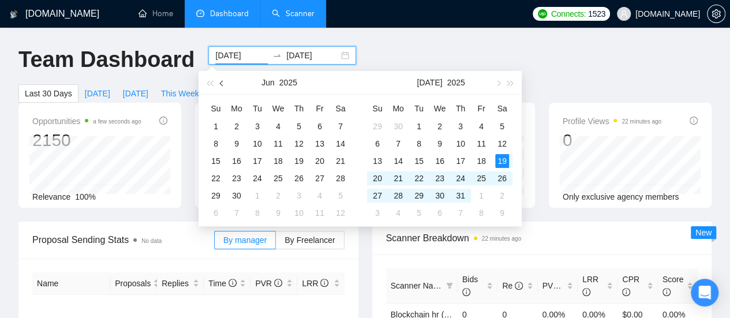
click at [227, 87] on button "button" at bounding box center [222, 82] width 13 height 23
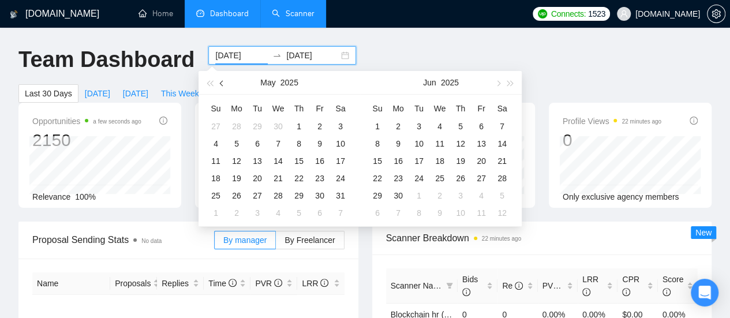
click at [227, 87] on button "button" at bounding box center [222, 82] width 13 height 23
click at [223, 84] on button "button" at bounding box center [222, 82] width 13 height 23
click at [223, 84] on span "button" at bounding box center [223, 83] width 6 height 6
type input "[DATE]"
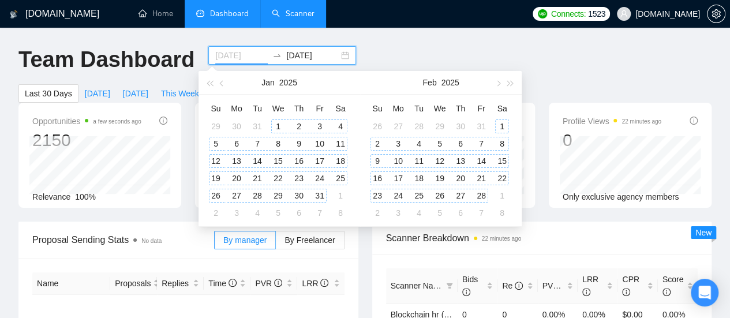
click at [279, 126] on div "1" at bounding box center [278, 127] width 14 height 14
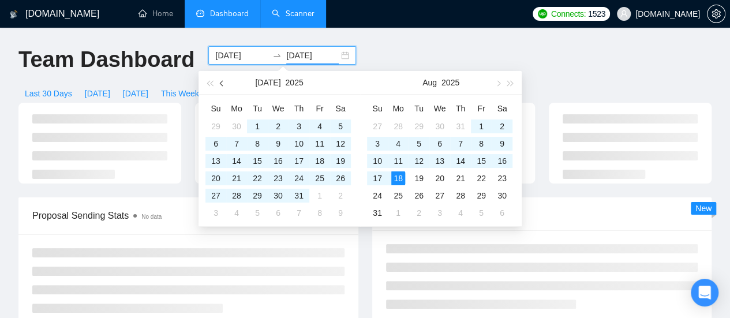
click at [219, 85] on button "button" at bounding box center [222, 82] width 13 height 23
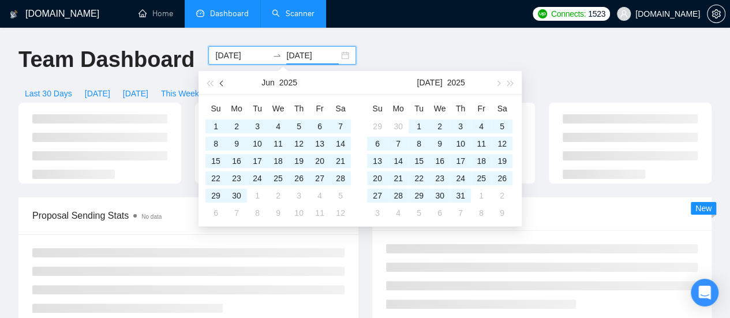
click at [222, 85] on span "button" at bounding box center [223, 83] width 6 height 6
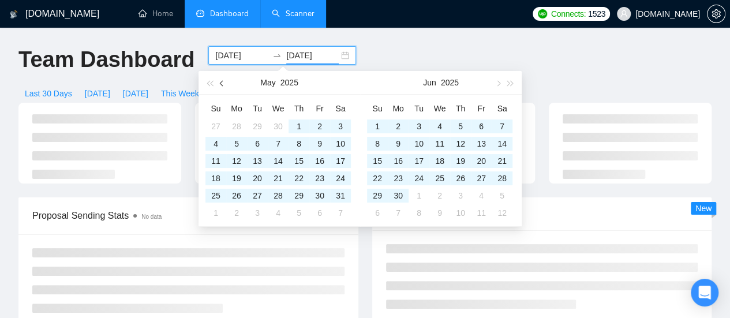
click at [222, 85] on span "button" at bounding box center [223, 83] width 6 height 6
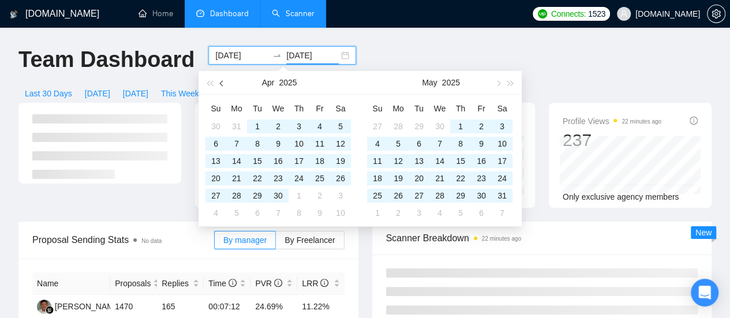
click at [220, 88] on button "button" at bounding box center [222, 82] width 13 height 23
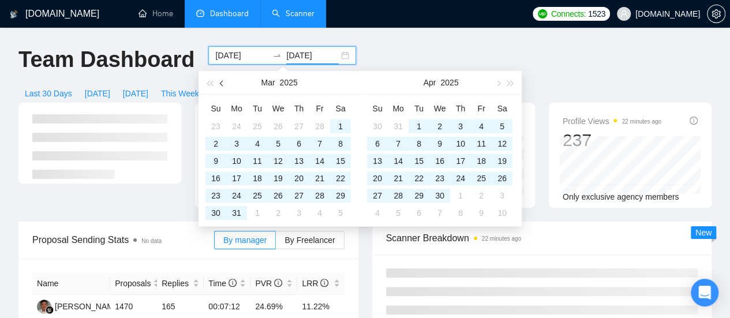
click at [220, 88] on button "button" at bounding box center [222, 82] width 13 height 23
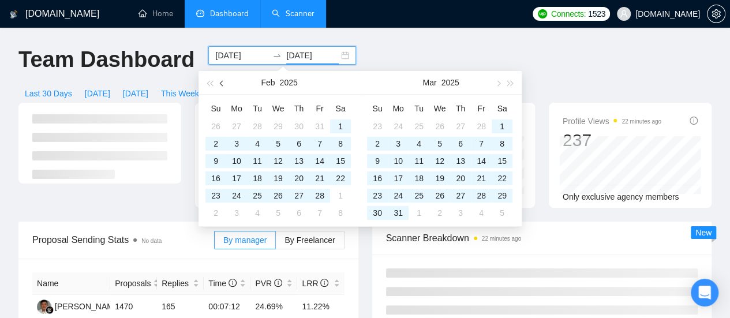
click at [220, 88] on button "button" at bounding box center [222, 82] width 13 height 23
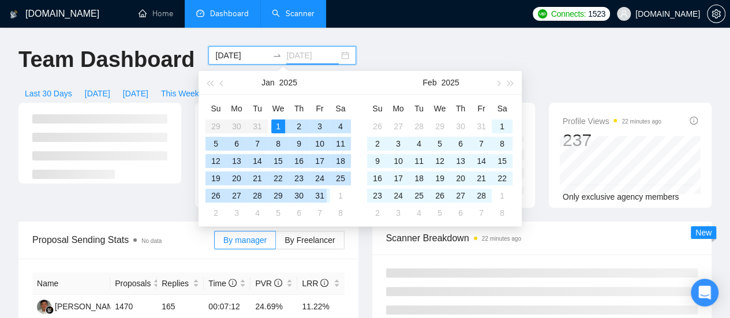
click at [320, 196] on div "31" at bounding box center [320, 196] width 14 height 14
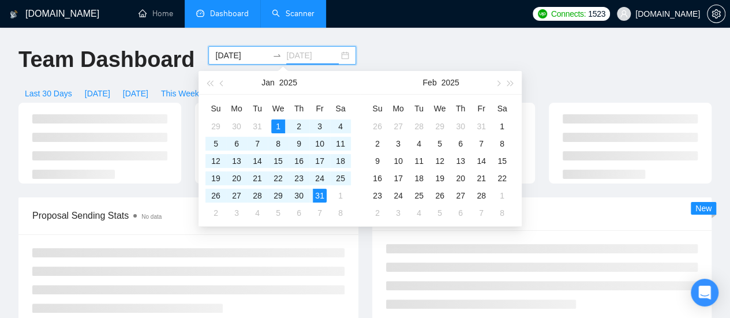
type input "[DATE]"
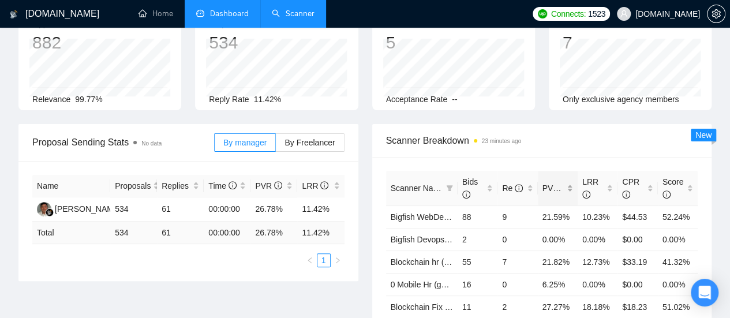
scroll to position [115, 0]
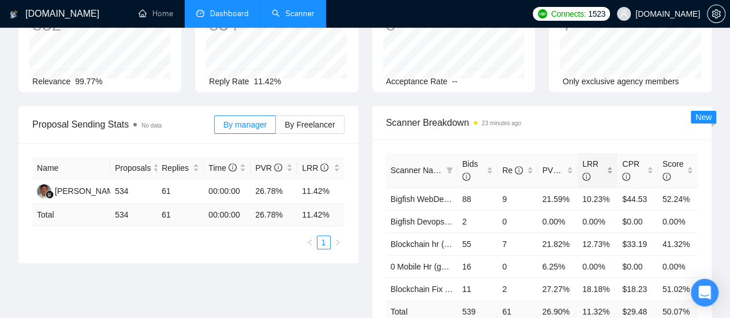
click at [598, 158] on span "LRR" at bounding box center [594, 170] width 22 height 25
click at [606, 158] on div "LRR" at bounding box center [598, 170] width 31 height 25
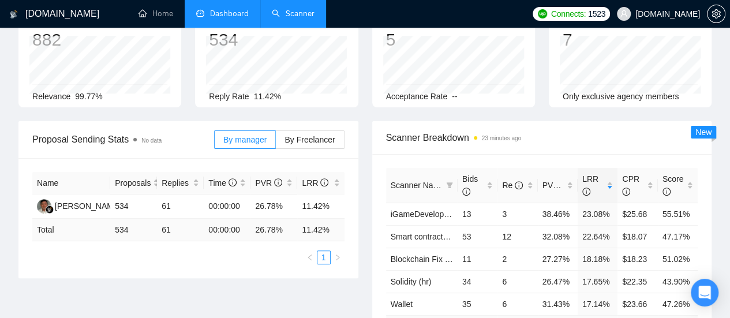
scroll to position [0, 0]
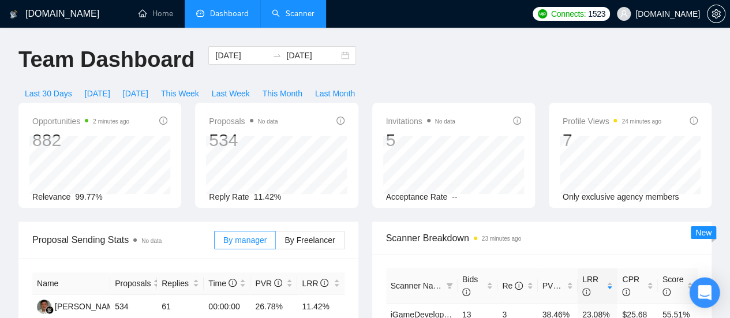
click at [703, 290] on icon "Open Intercom Messenger" at bounding box center [704, 292] width 13 height 15
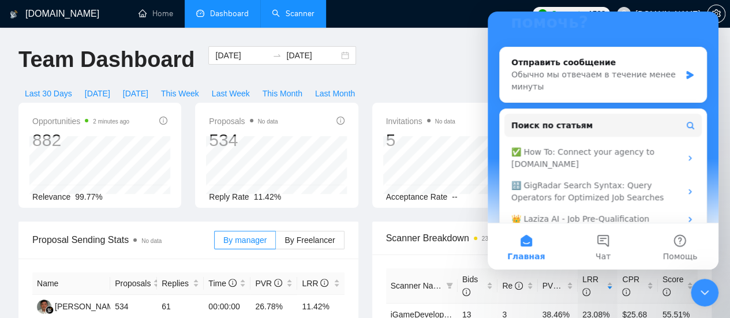
scroll to position [158, 0]
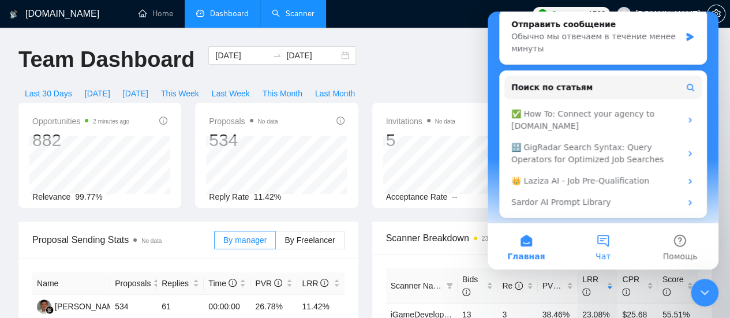
click at [607, 253] on span "Чат" at bounding box center [603, 256] width 15 height 8
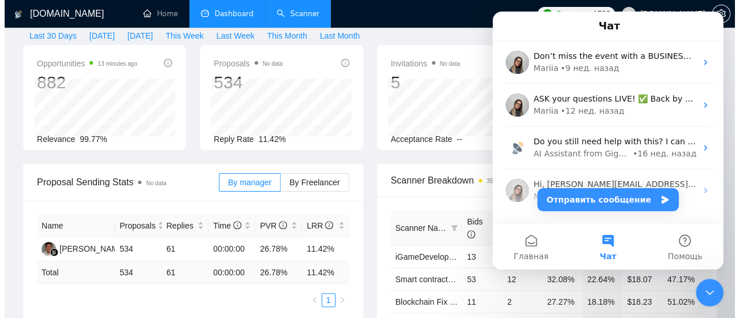
scroll to position [0, 0]
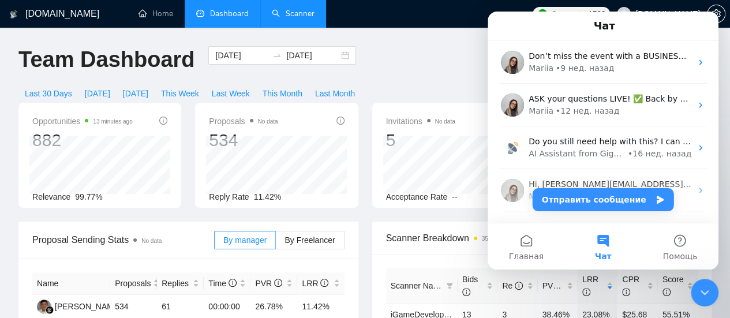
click at [297, 11] on link "Scanner" at bounding box center [293, 14] width 43 height 10
